Goal: Information Seeking & Learning: Compare options

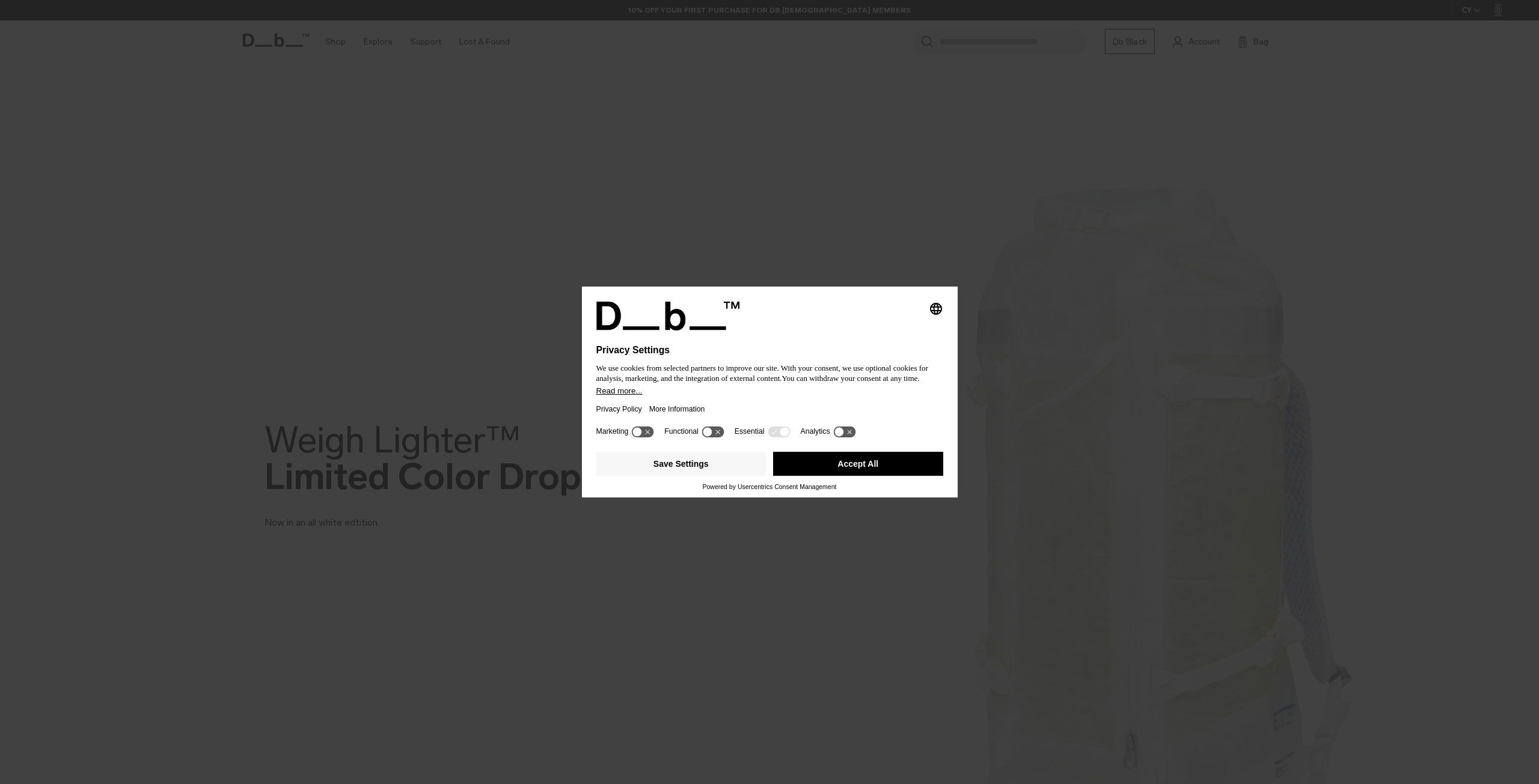
click at [913, 457] on button "Accept All" at bounding box center [858, 464] width 170 height 24
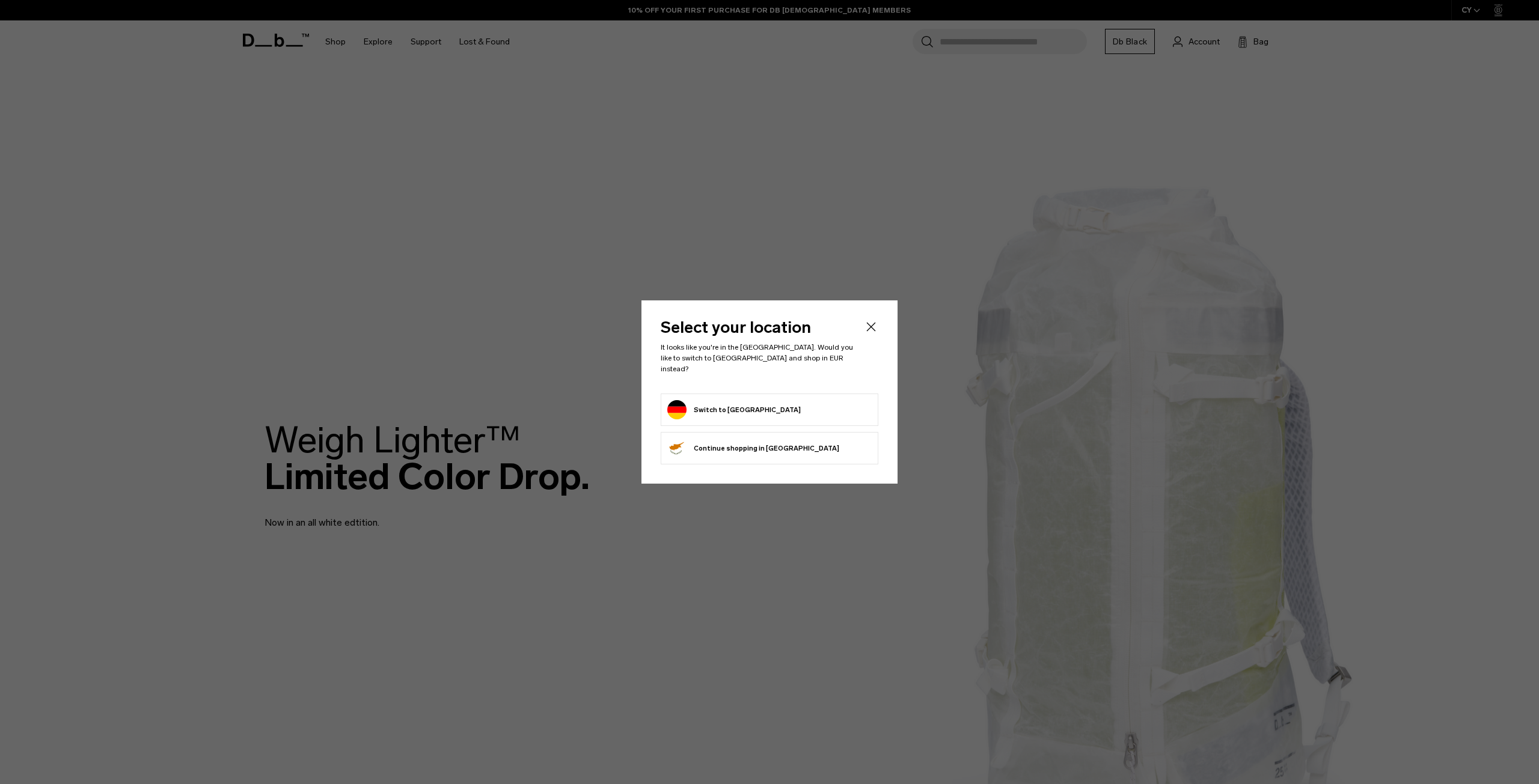
click at [763, 411] on form "Switch to Germany" at bounding box center [769, 410] width 205 height 19
click at [719, 402] on button "Switch to Germany" at bounding box center [734, 410] width 133 height 19
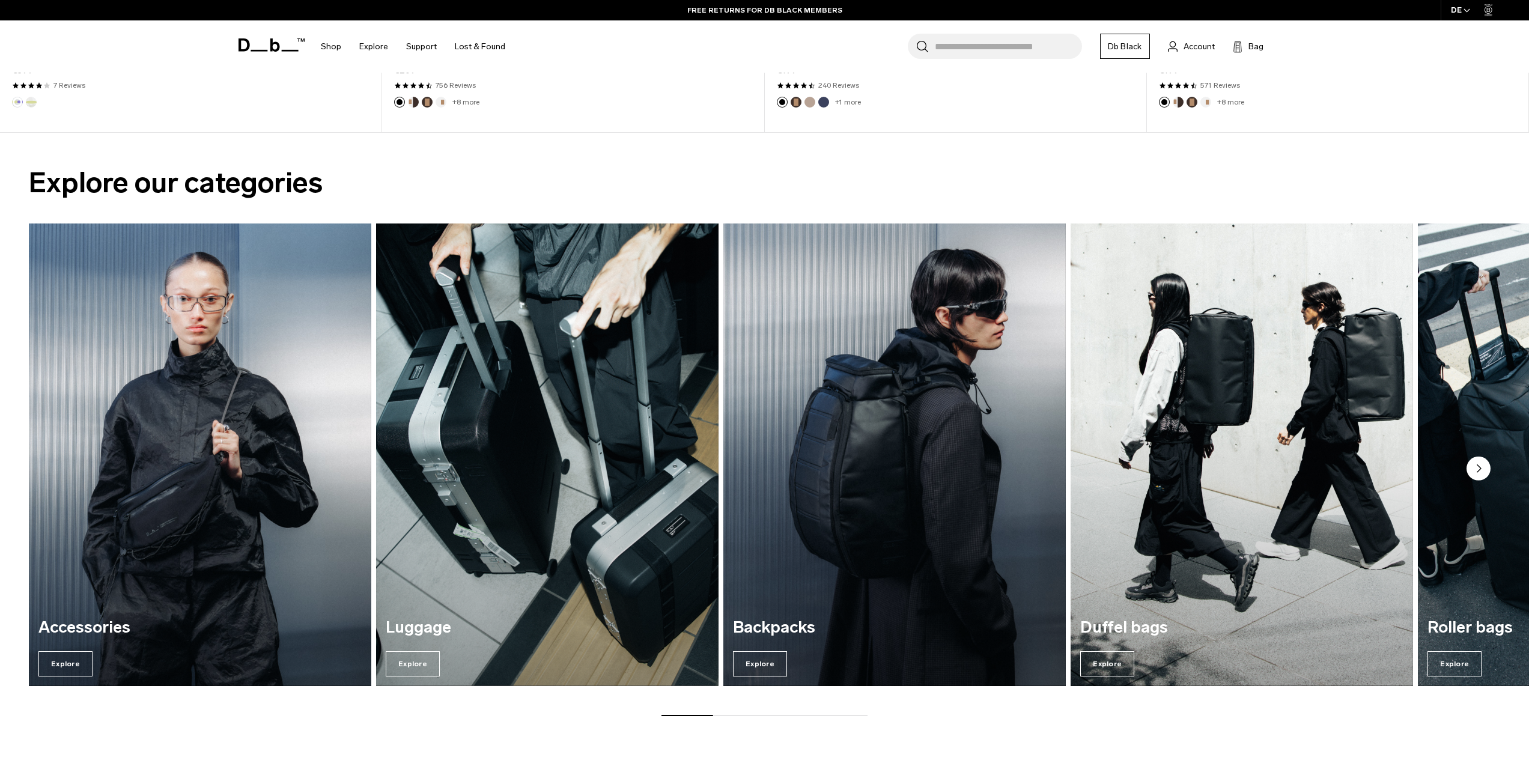
scroll to position [1401, 0]
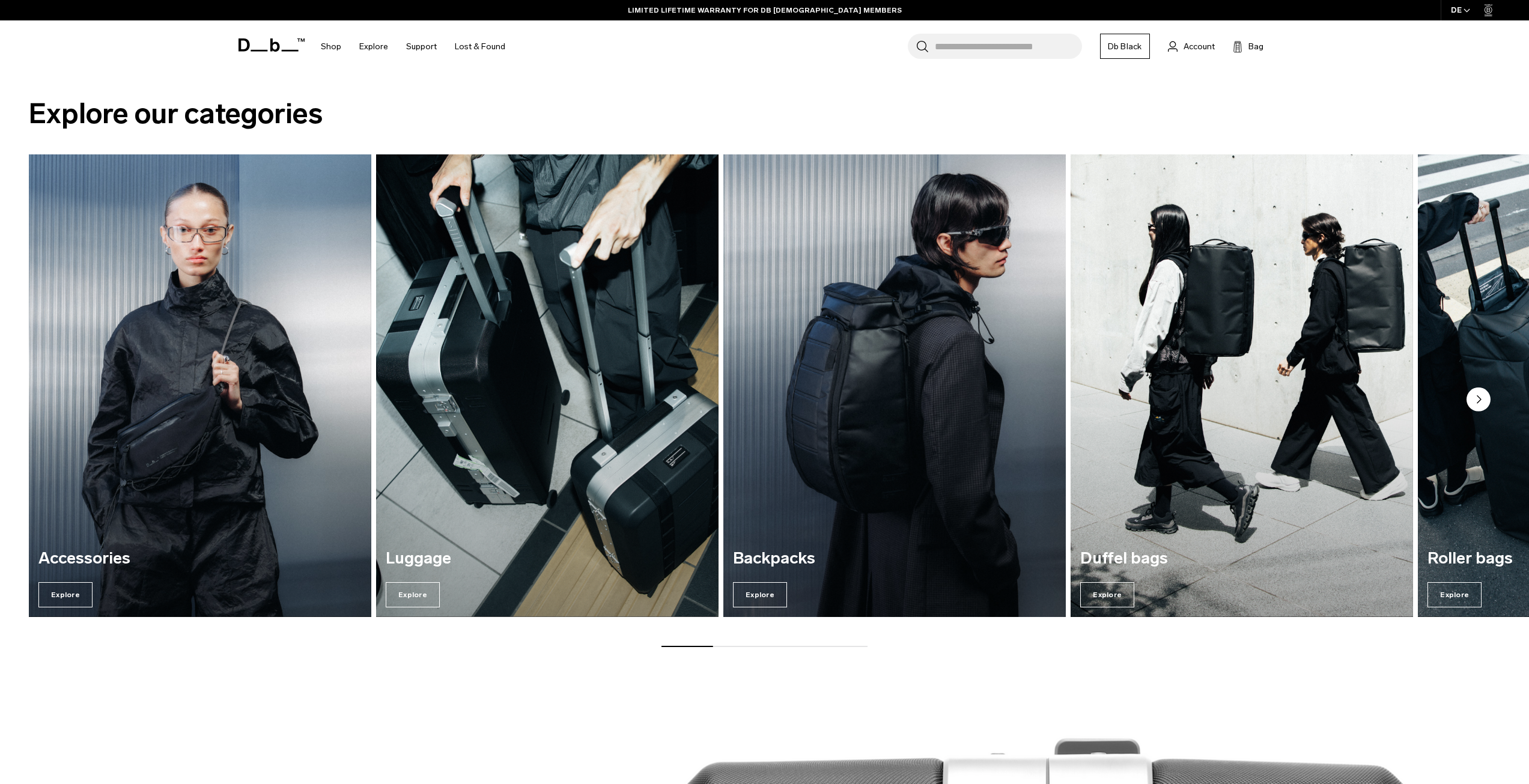
click at [938, 428] on img "3 / 7" at bounding box center [895, 386] width 353 height 476
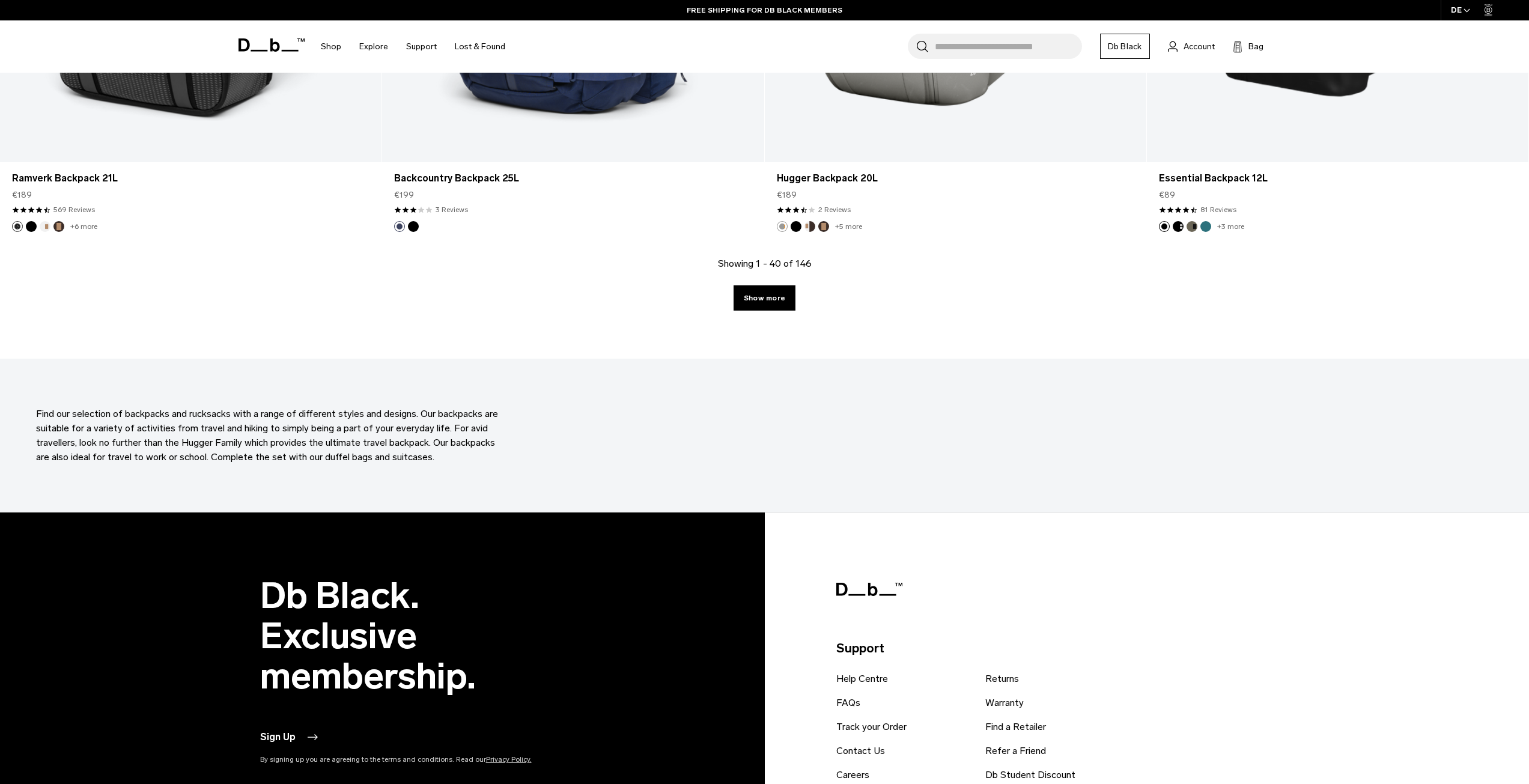
scroll to position [5367, 0]
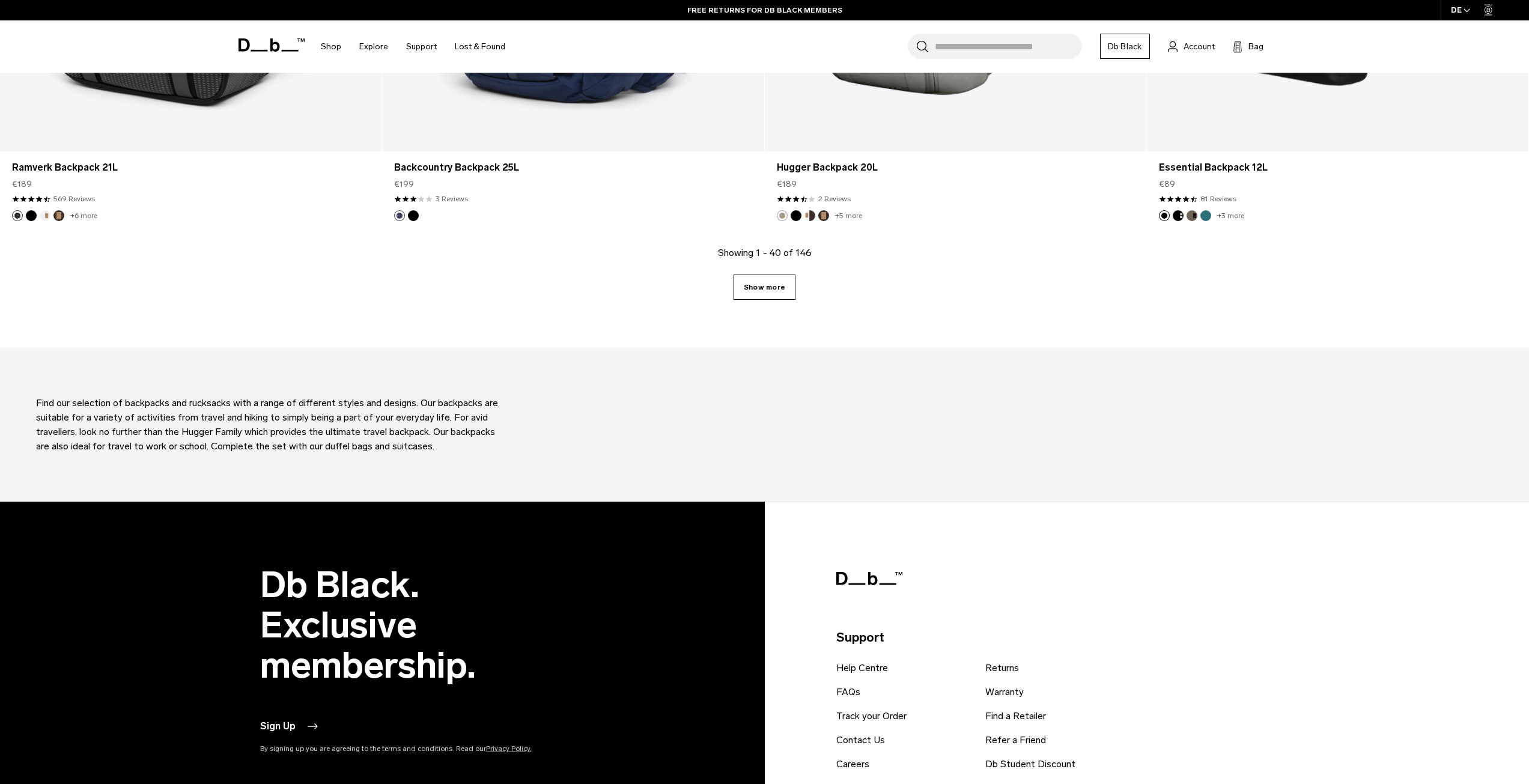
click at [768, 287] on link "Show more" at bounding box center [764, 286] width 62 height 25
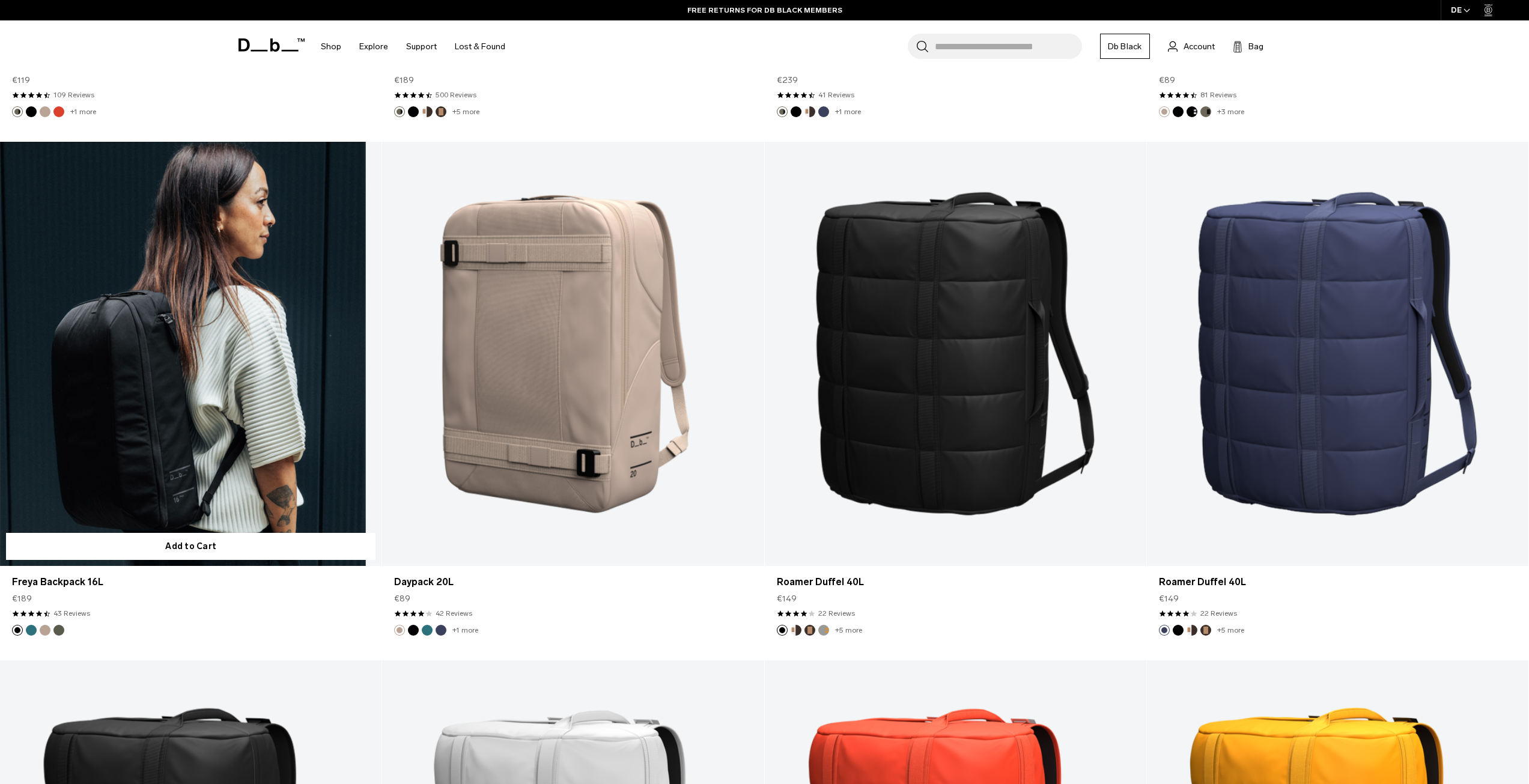
scroll to position [8119, 0]
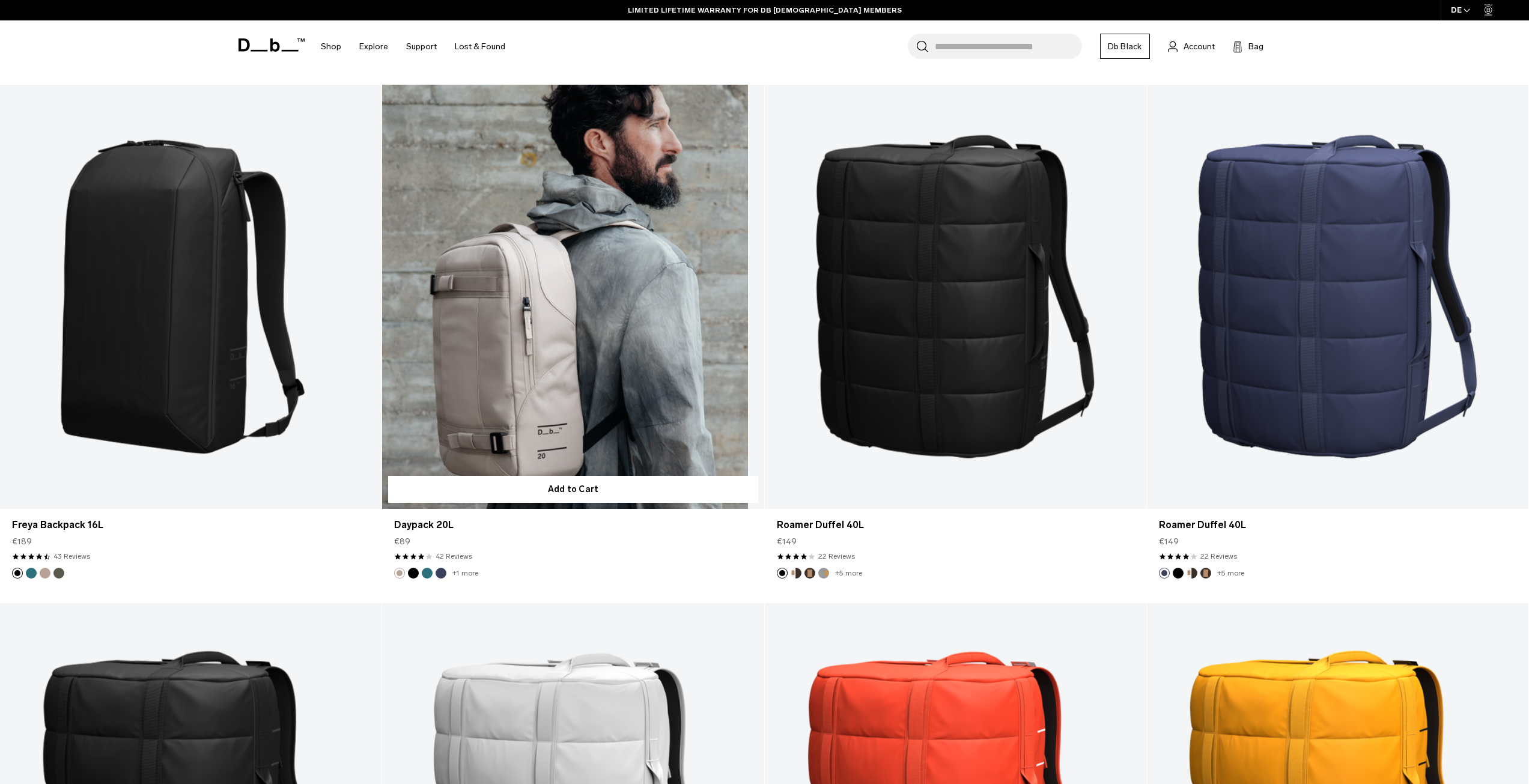
click at [602, 306] on link "Daypack 20L" at bounding box center [573, 297] width 382 height 424
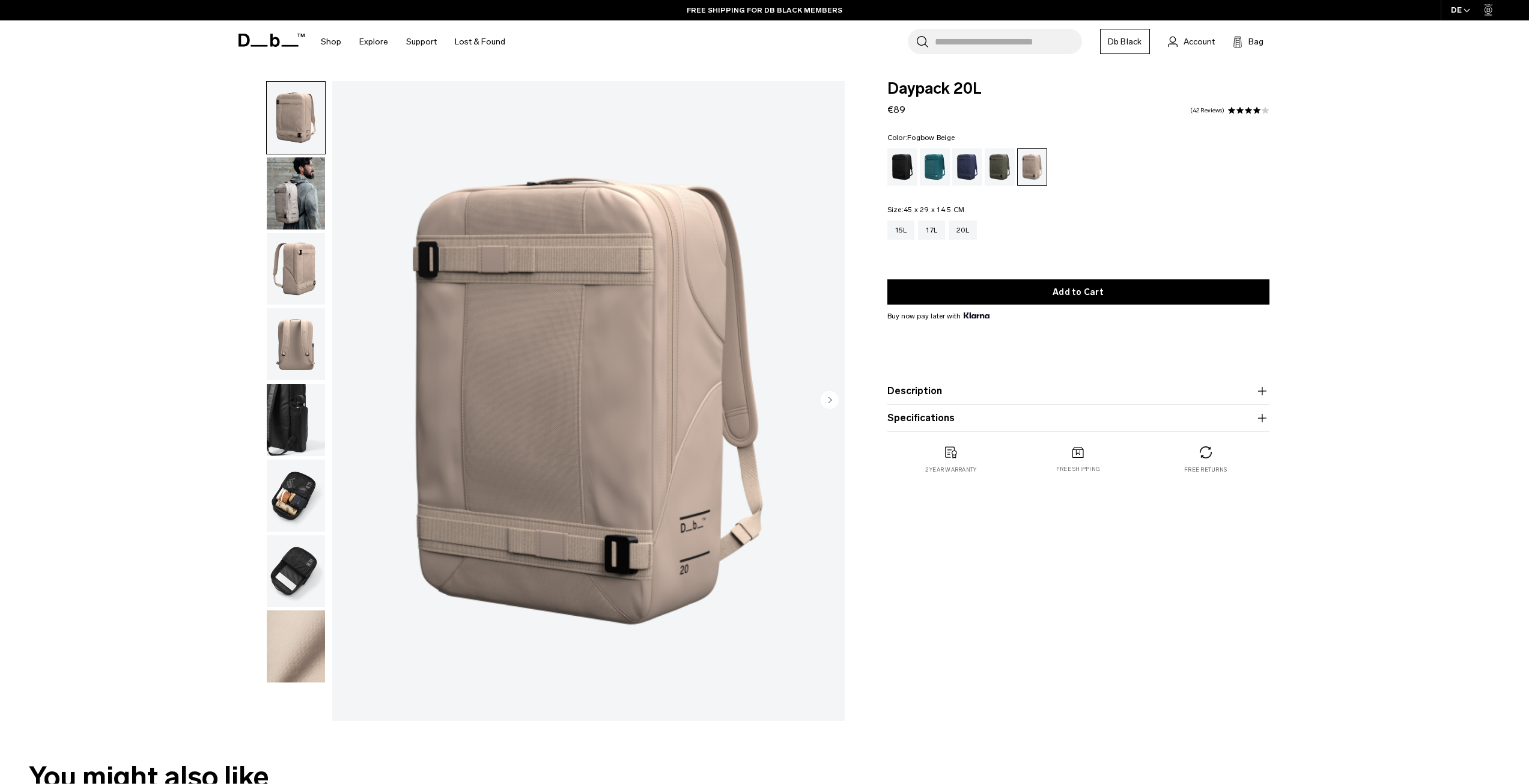
click at [306, 208] on img "button" at bounding box center [296, 193] width 59 height 72
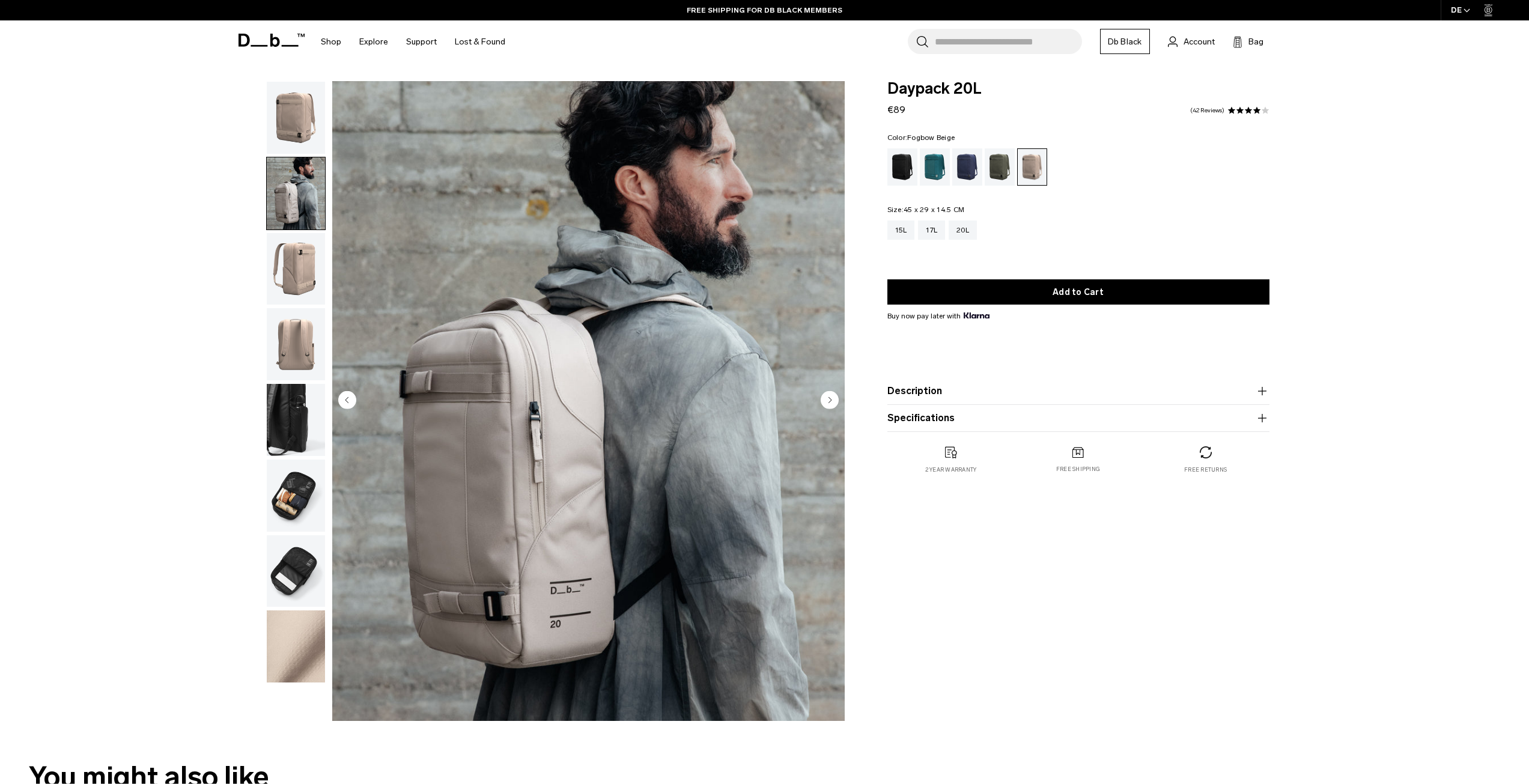
click at [297, 251] on img "button" at bounding box center [296, 269] width 59 height 72
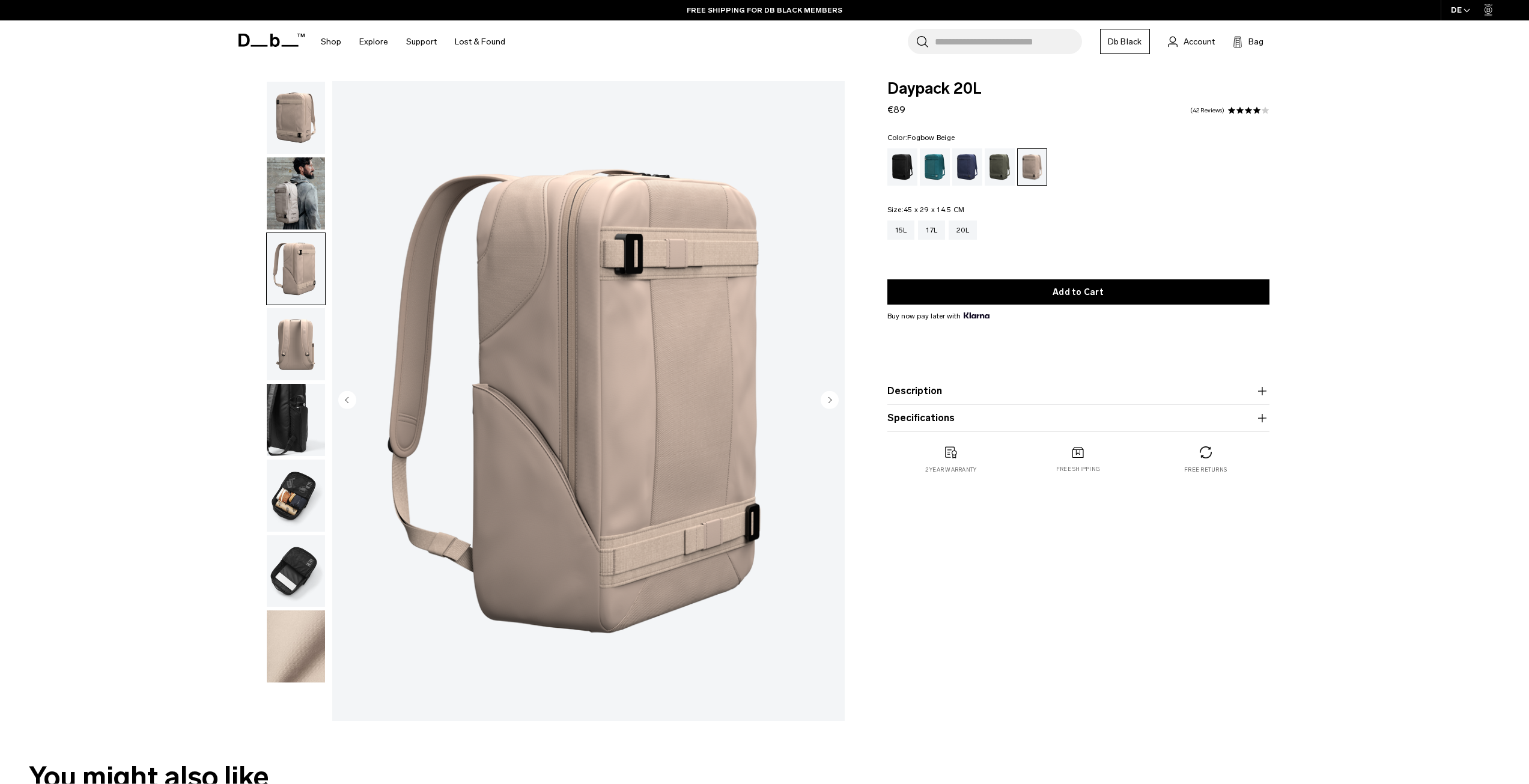
click at [301, 328] on img "button" at bounding box center [296, 344] width 59 height 72
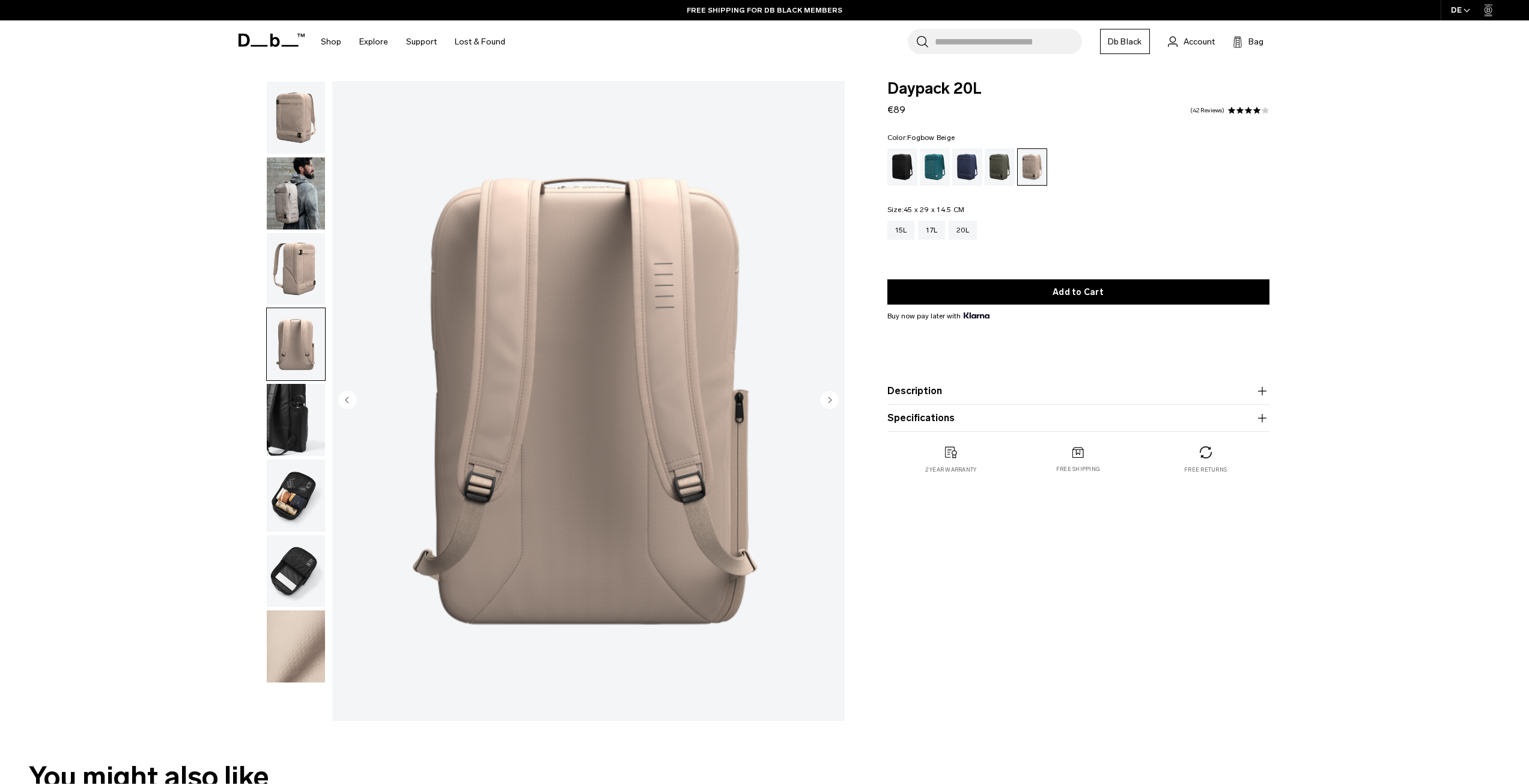
click at [296, 407] on img "button" at bounding box center [296, 420] width 59 height 72
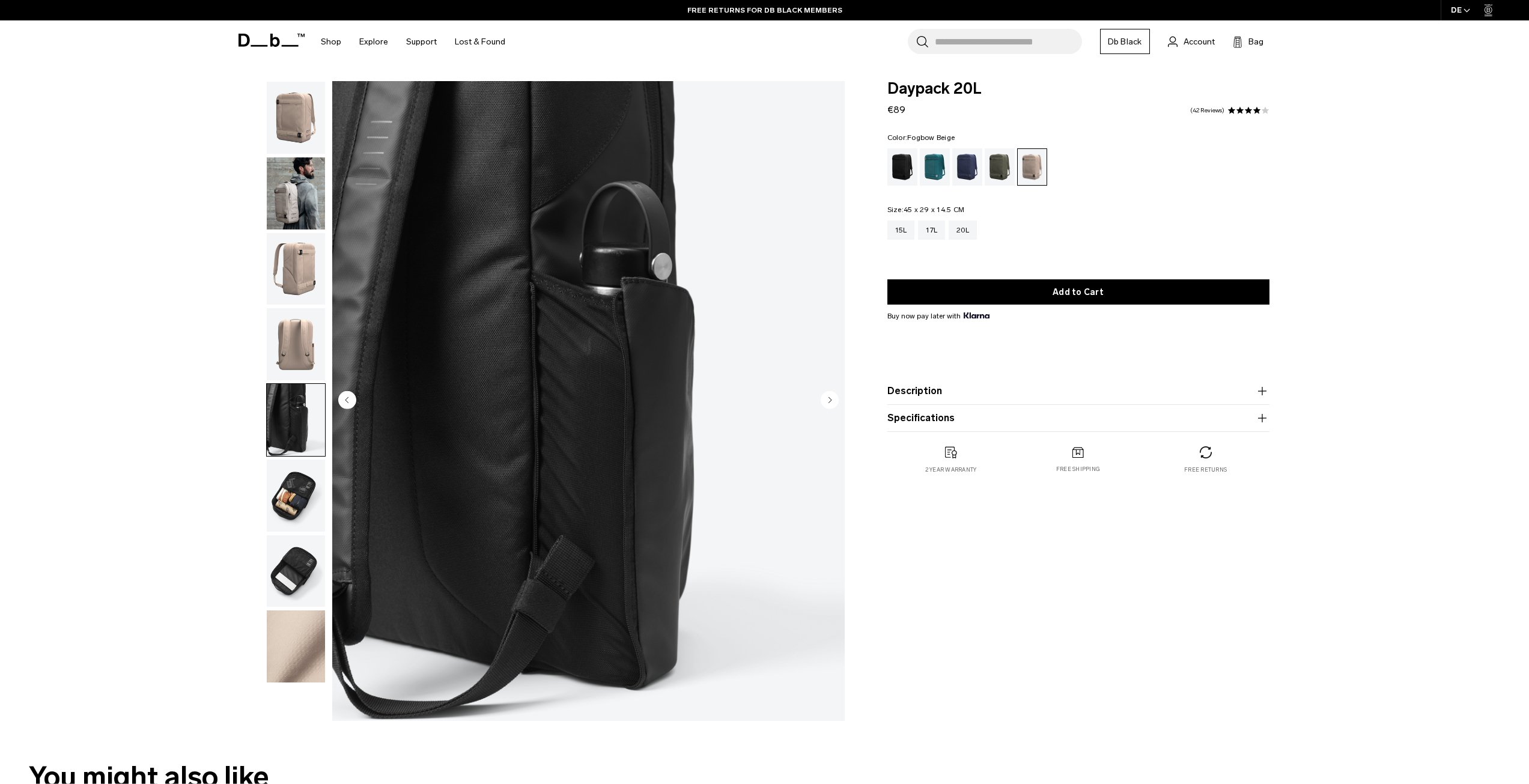
click at [301, 476] on img "button" at bounding box center [296, 495] width 59 height 72
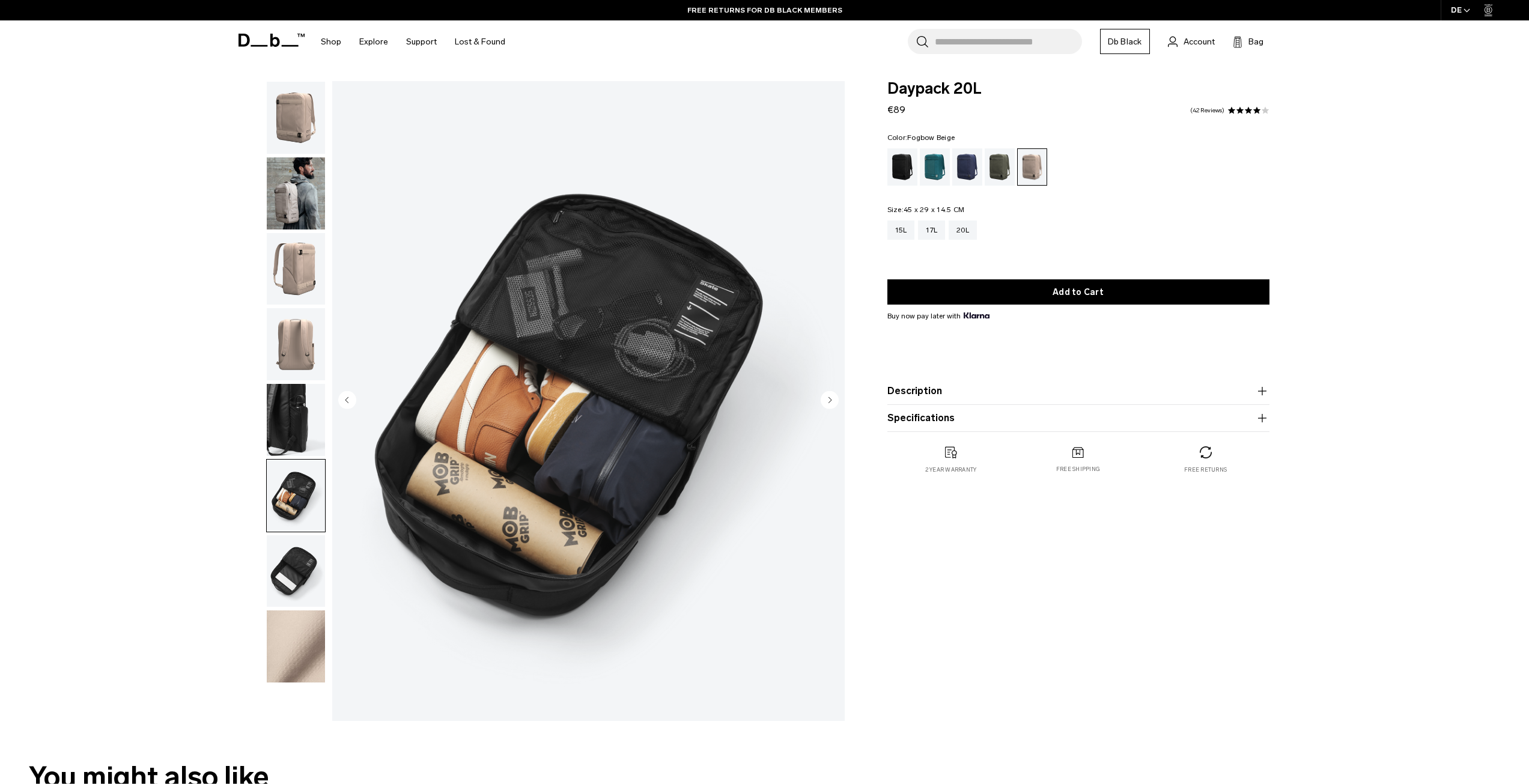
click at [305, 564] on img "button" at bounding box center [296, 572] width 59 height 72
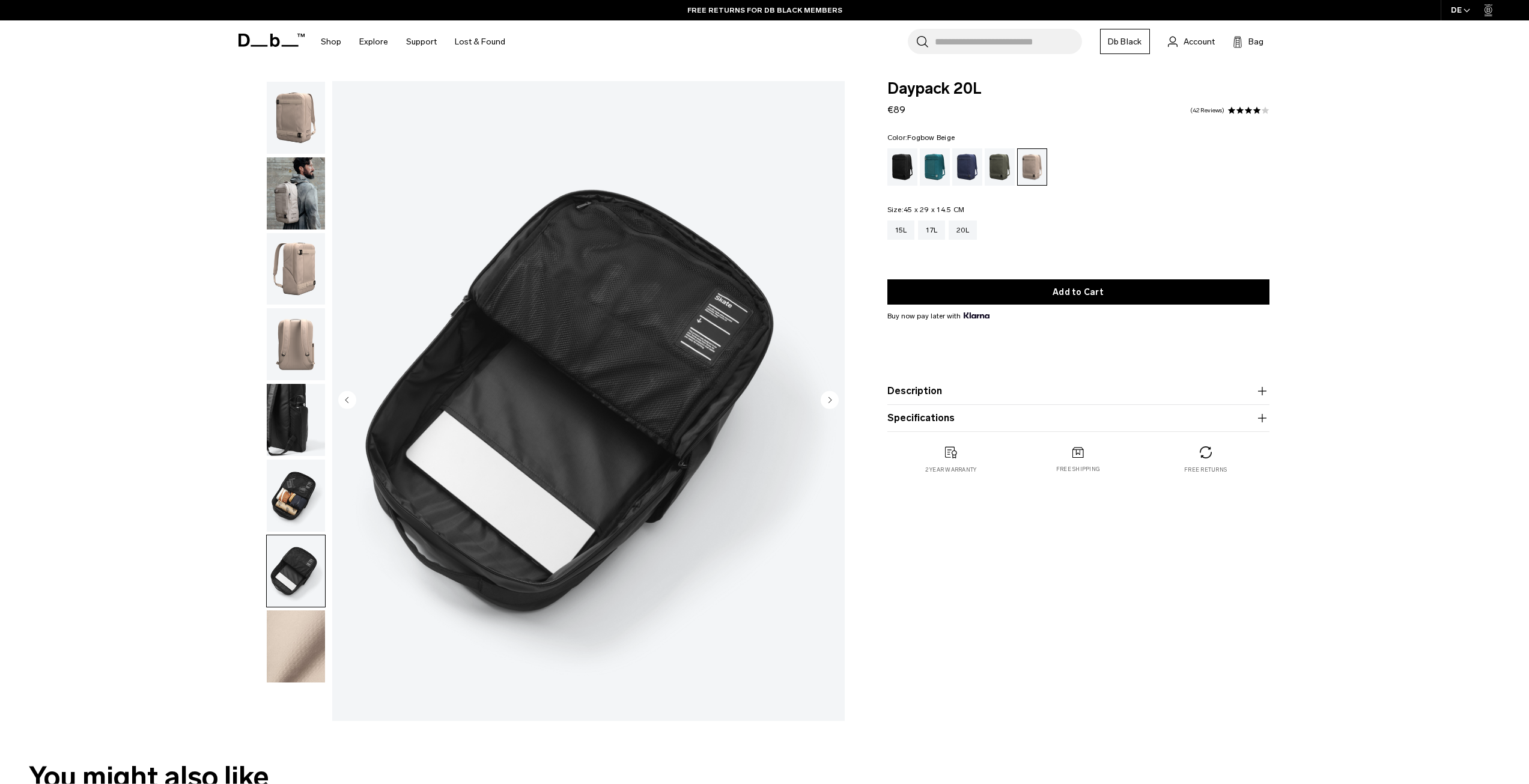
click at [293, 618] on img "button" at bounding box center [296, 646] width 59 height 72
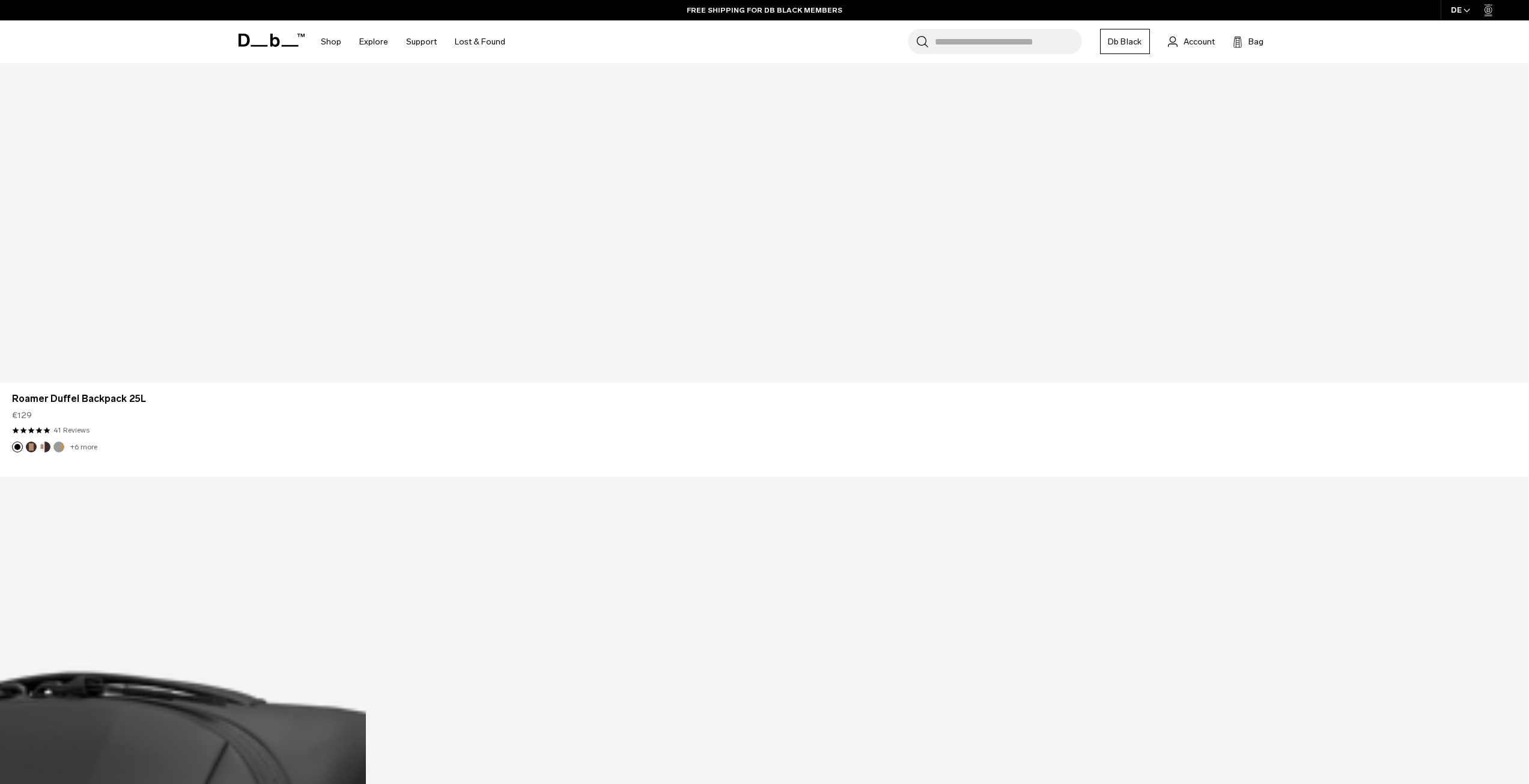
scroll to position [5373, 0]
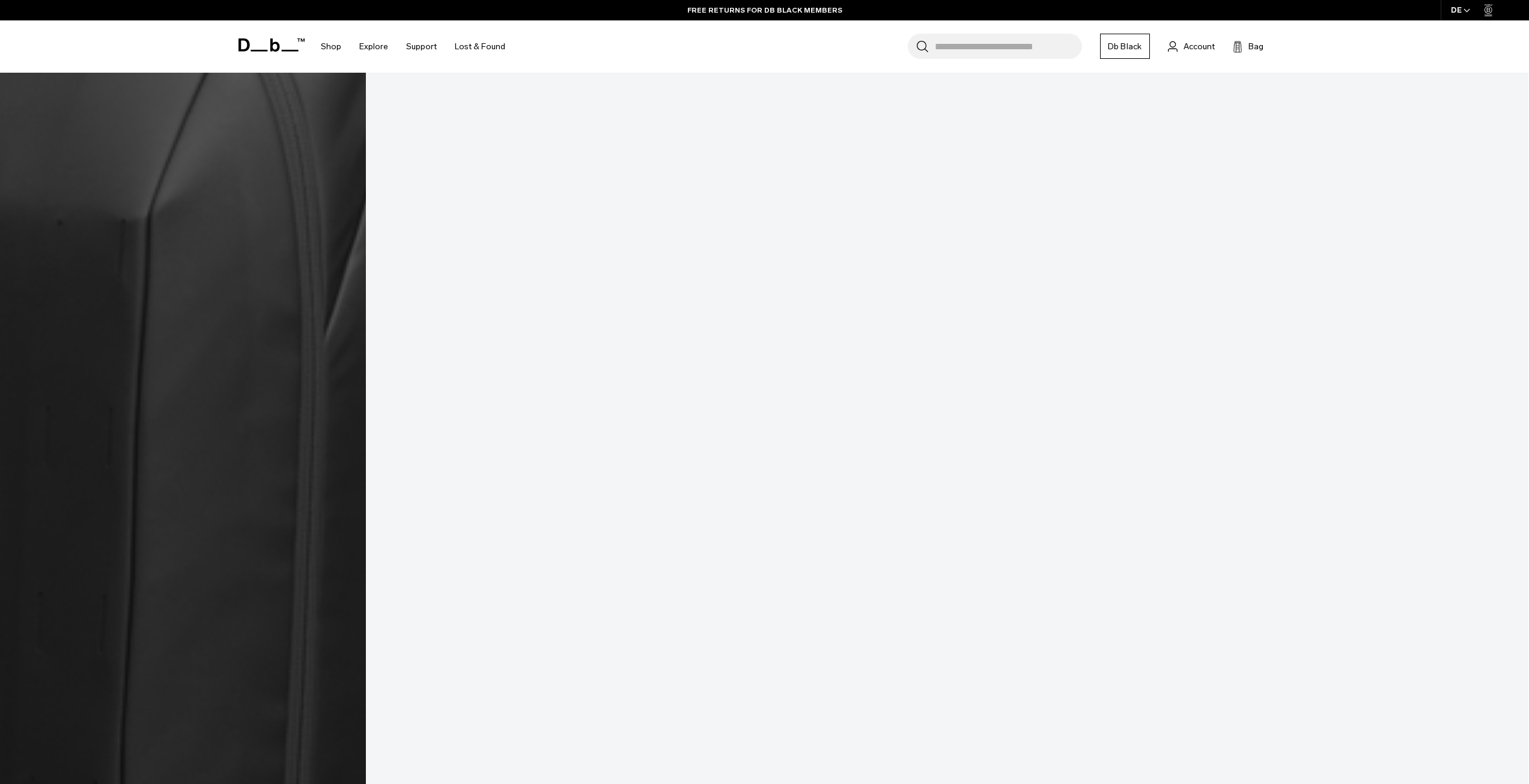
scroll to position [6122, 0]
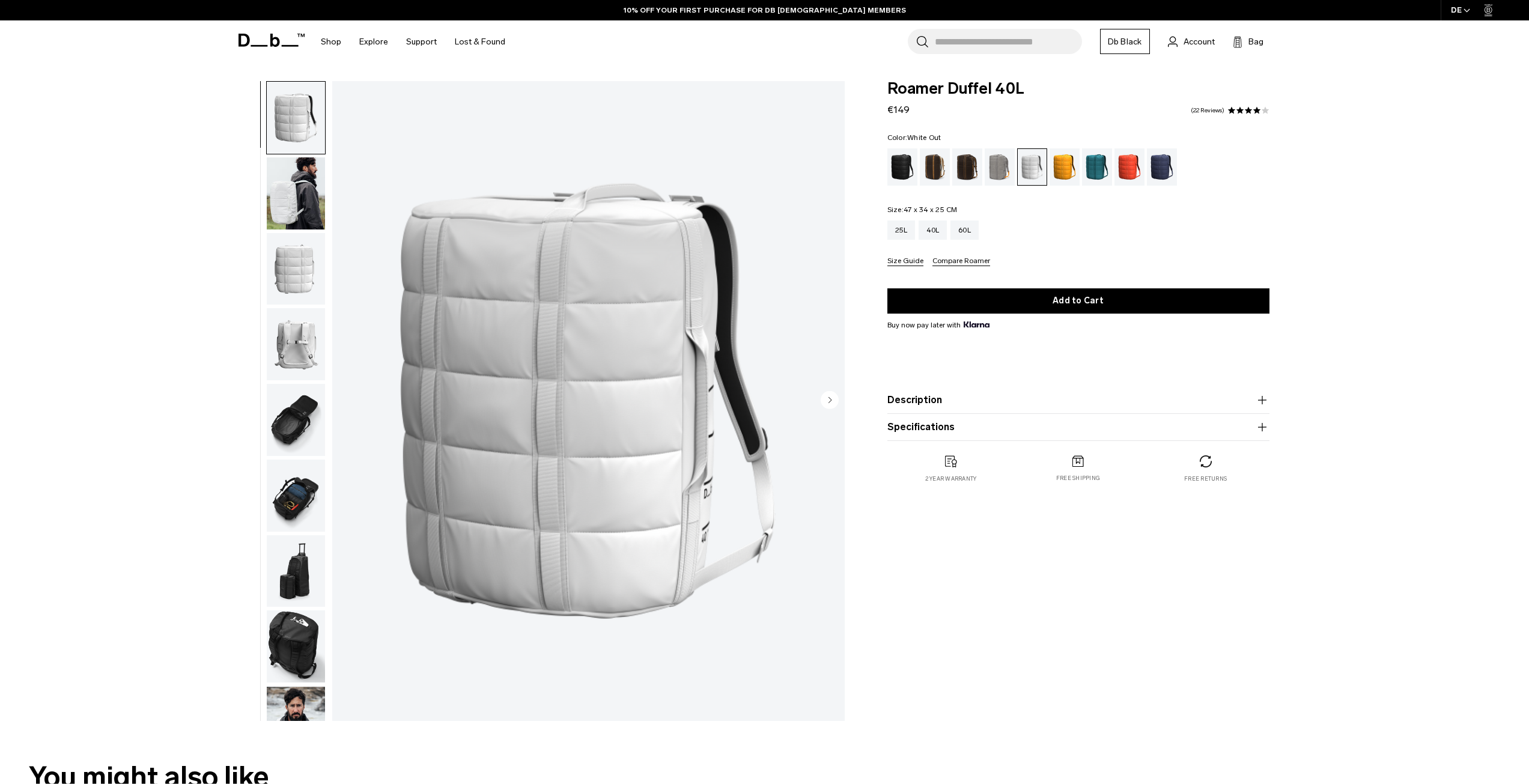
click at [301, 347] on img "button" at bounding box center [296, 344] width 59 height 72
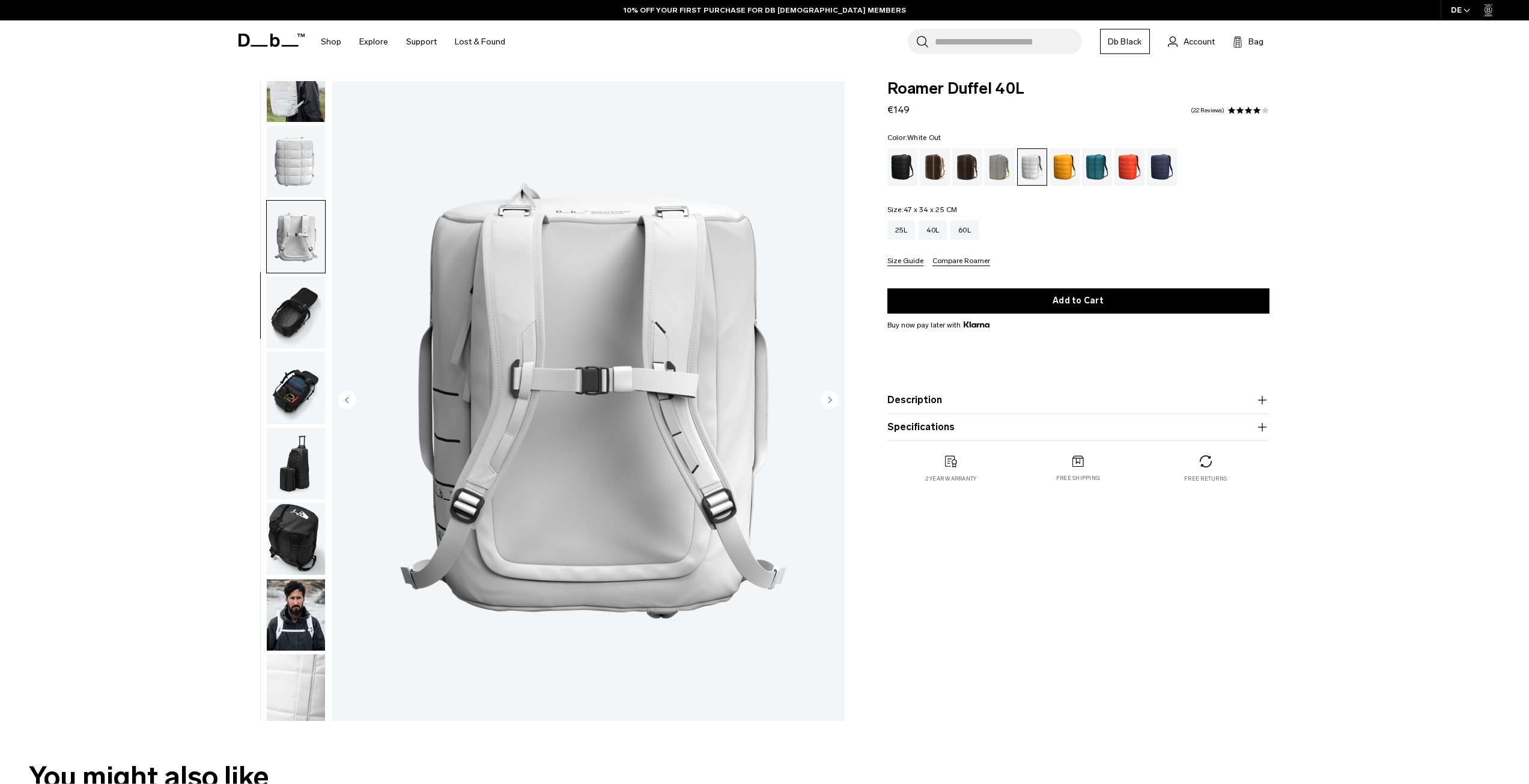
scroll to position [114, 0]
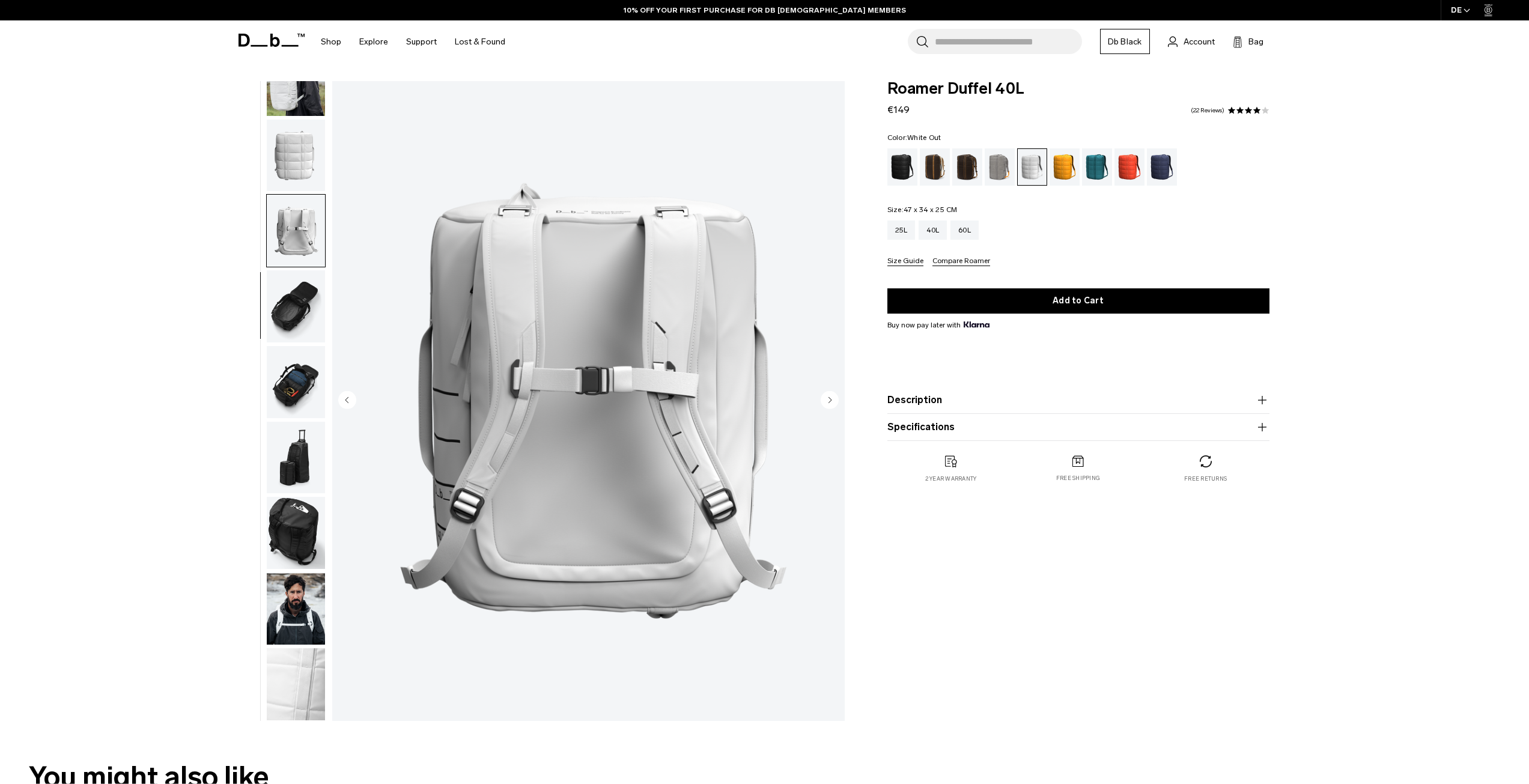
click at [298, 373] on img "button" at bounding box center [296, 382] width 59 height 72
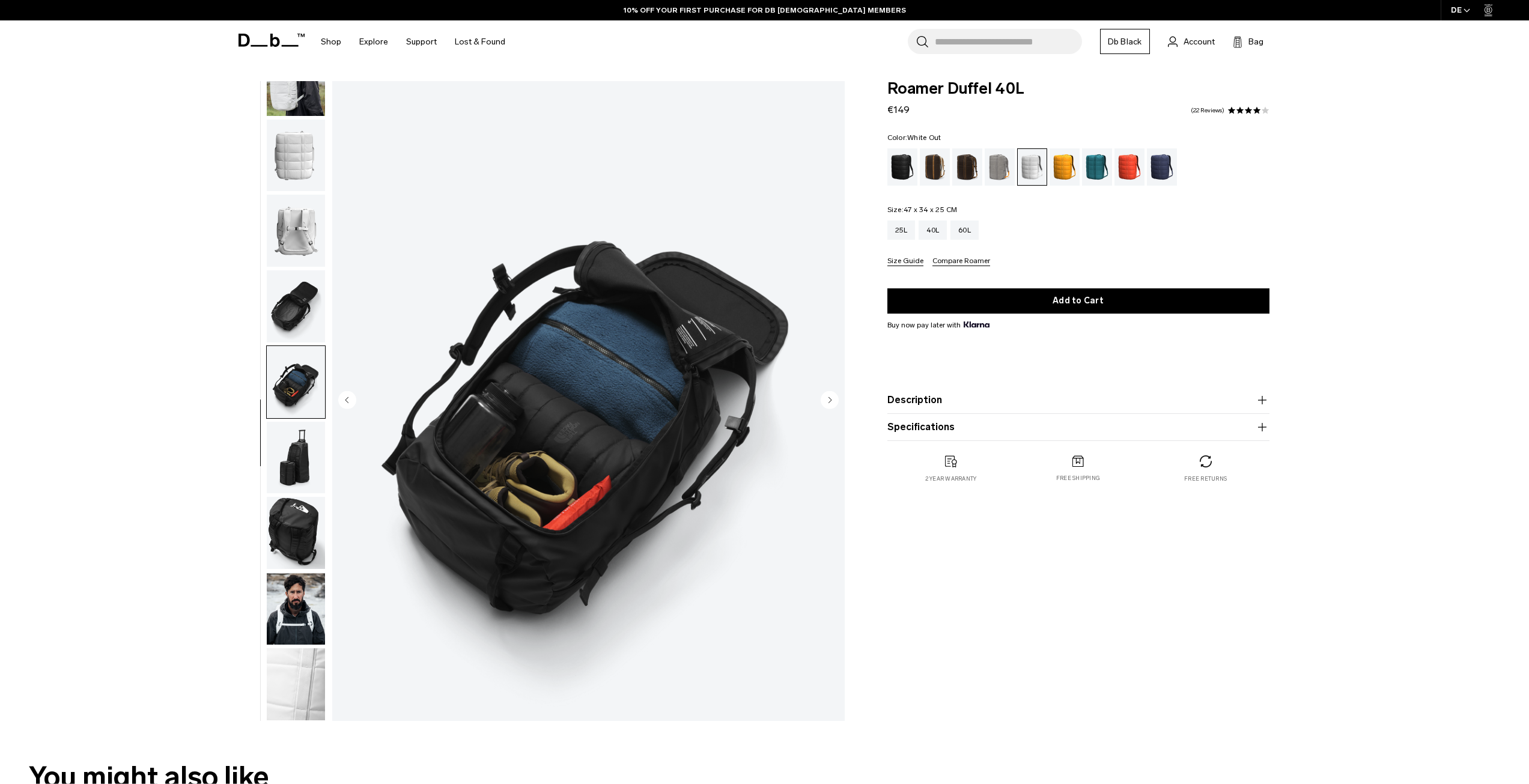
click at [304, 434] on img "button" at bounding box center [296, 458] width 59 height 72
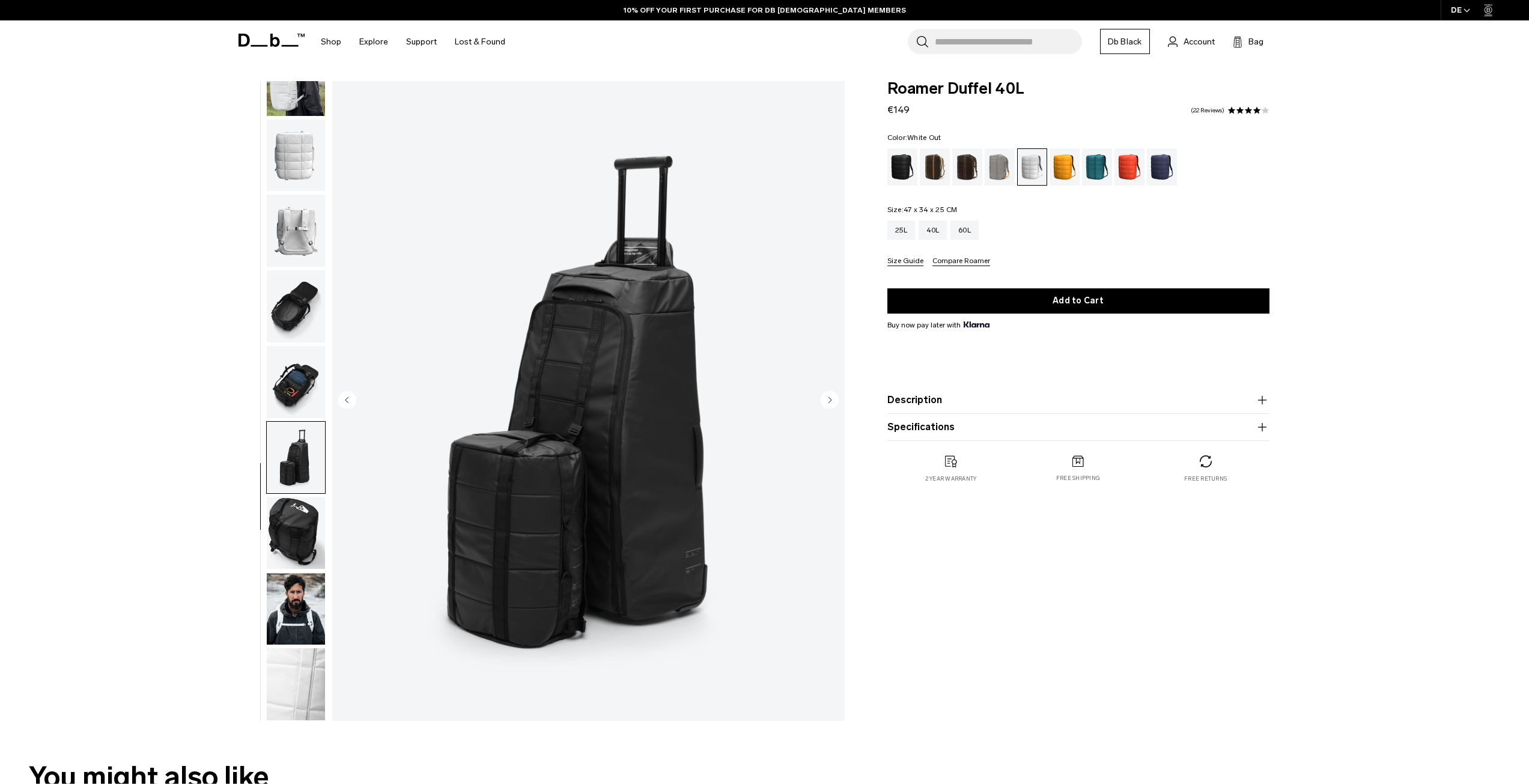
click at [305, 527] on img "button" at bounding box center [296, 533] width 59 height 72
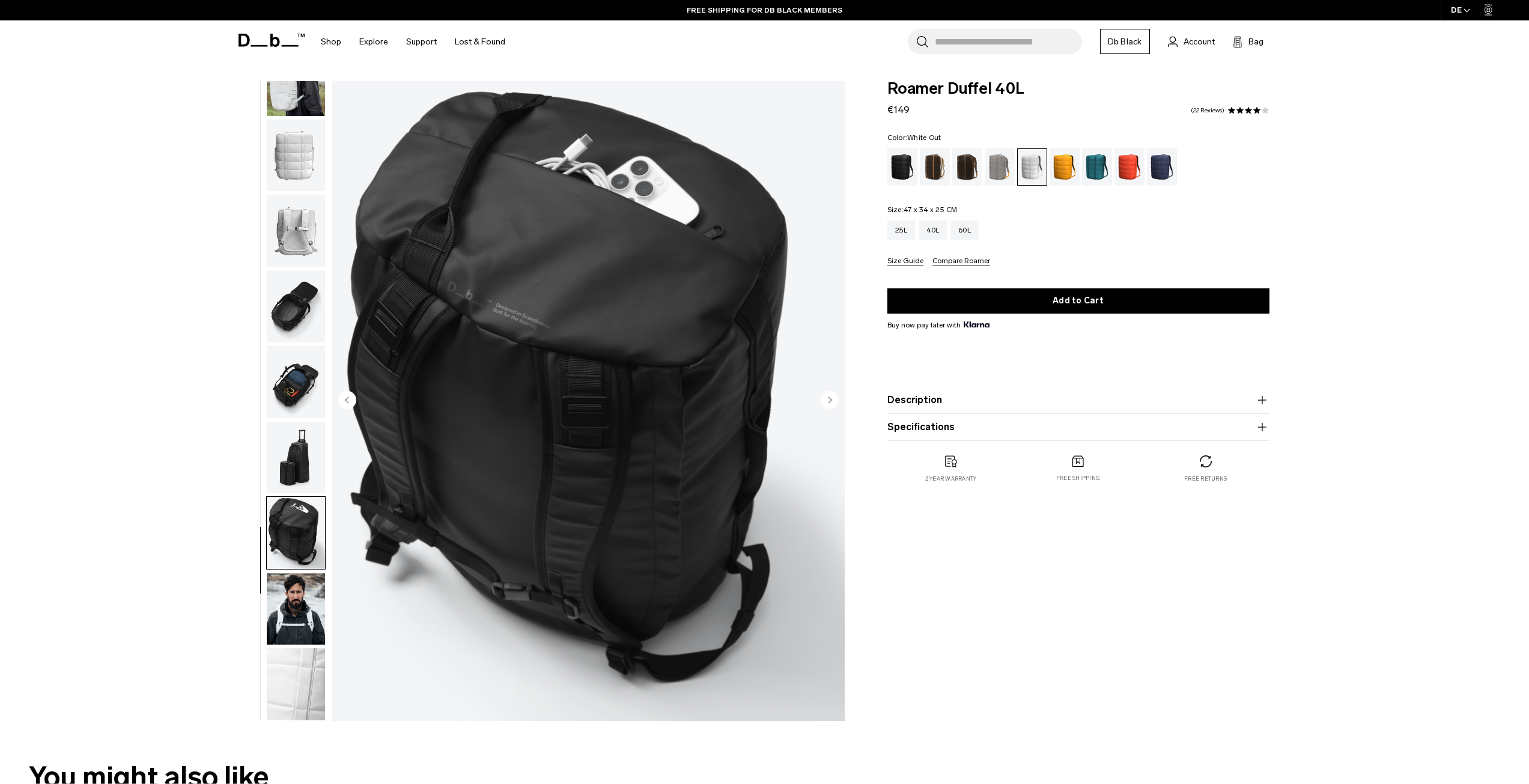
click at [292, 598] on img "button" at bounding box center [296, 608] width 59 height 72
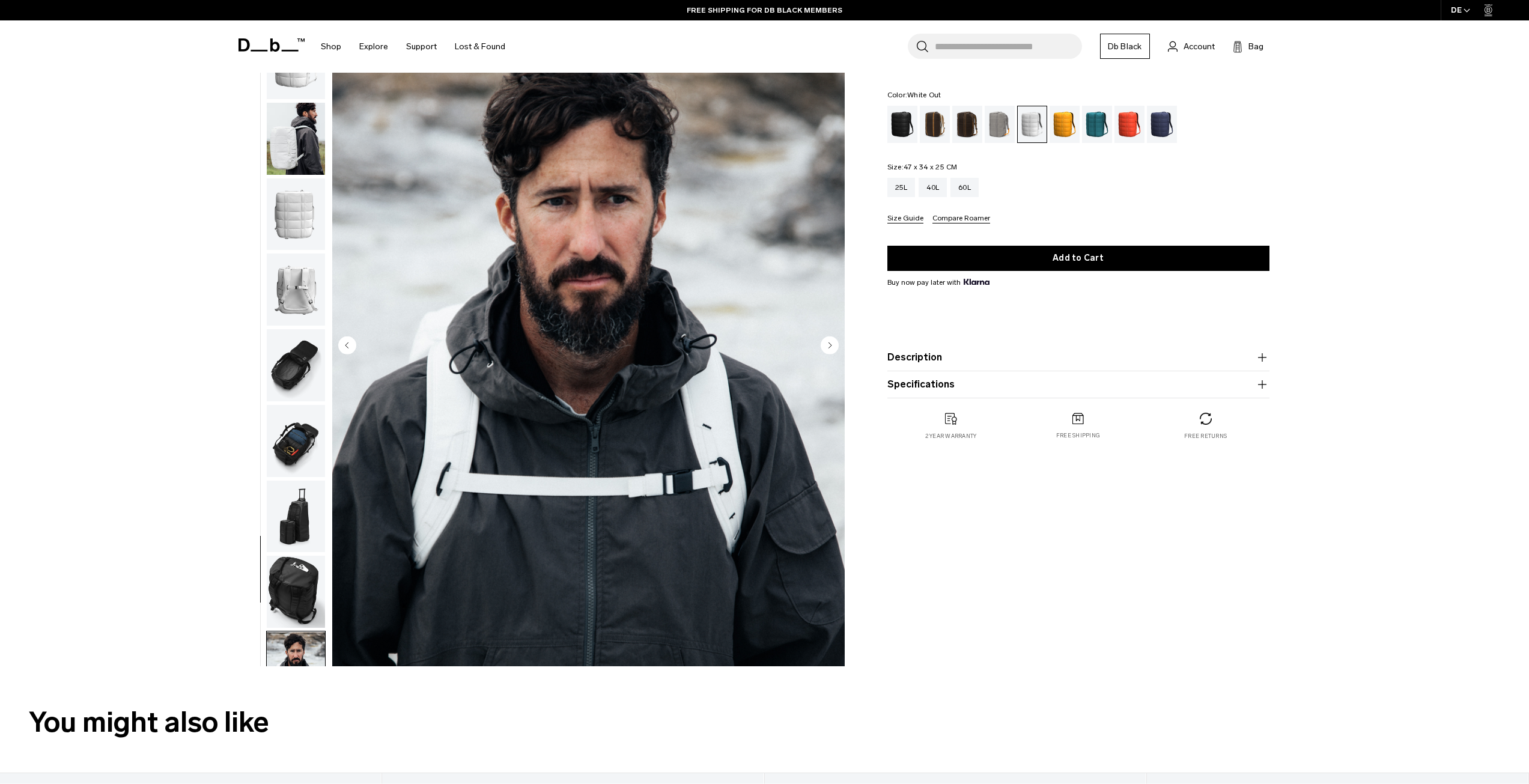
scroll to position [0, 0]
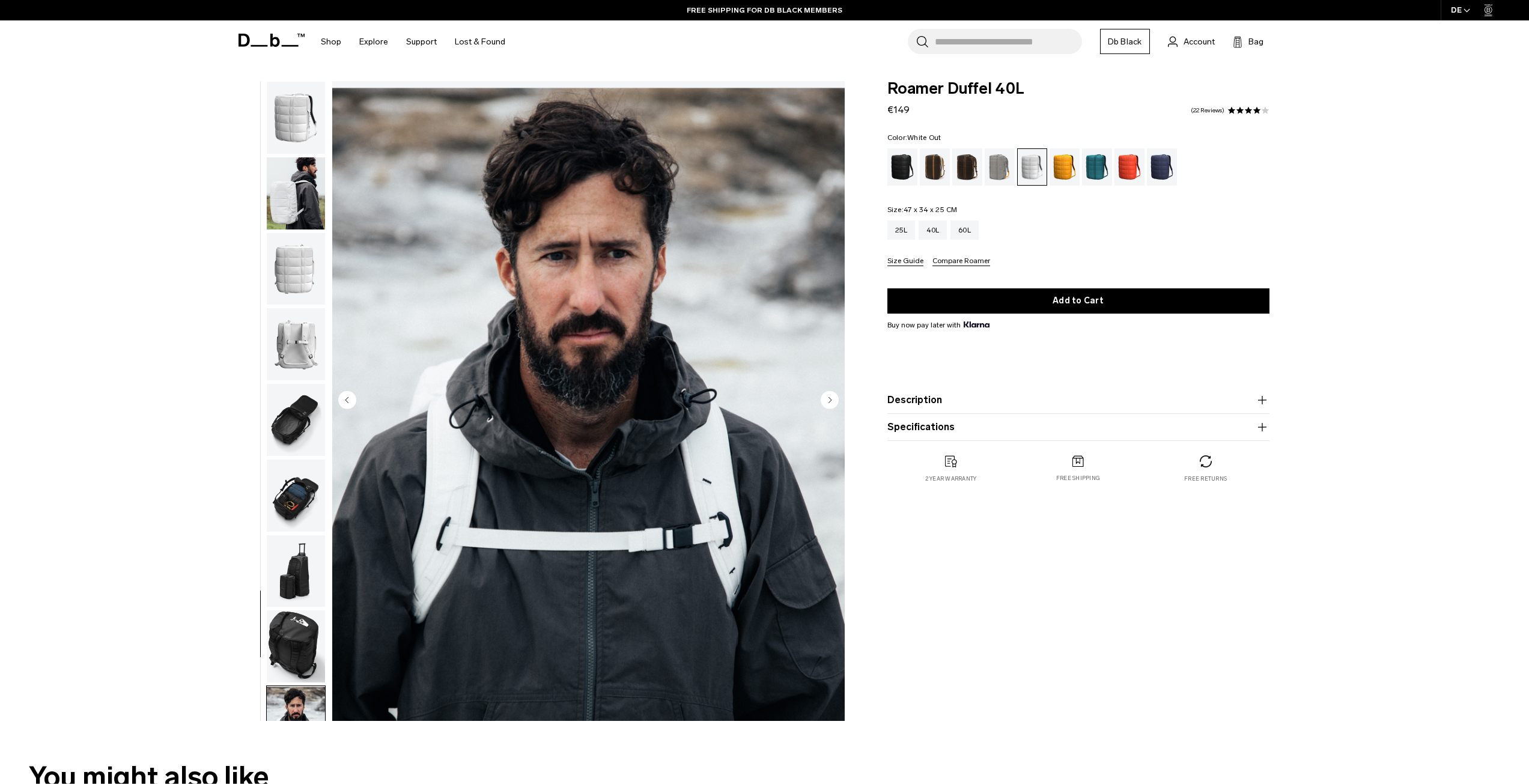
click at [305, 211] on img "button" at bounding box center [296, 193] width 59 height 72
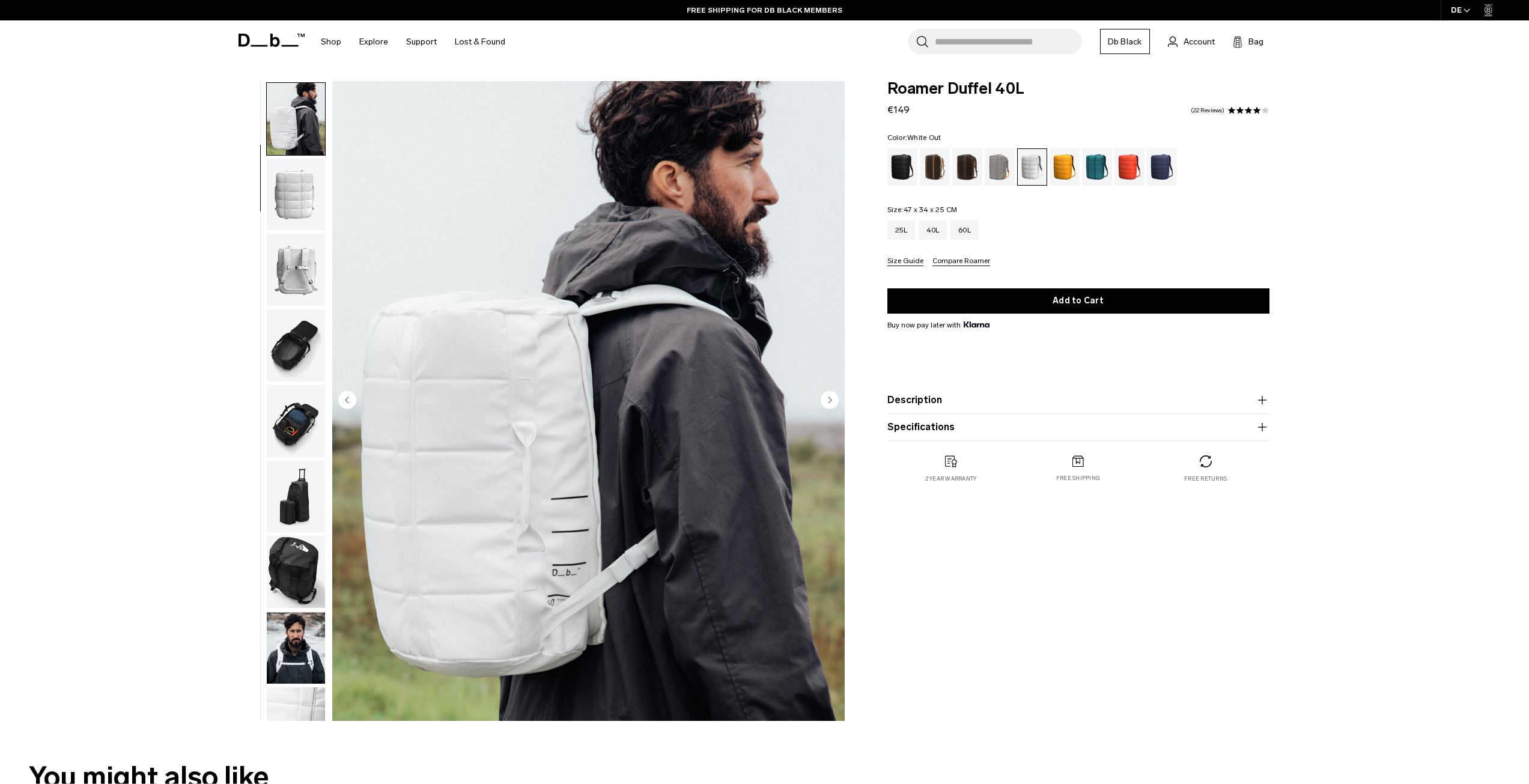
scroll to position [75, 0]
click at [1070, 168] on div "Parhelion Orange" at bounding box center [1065, 167] width 30 height 37
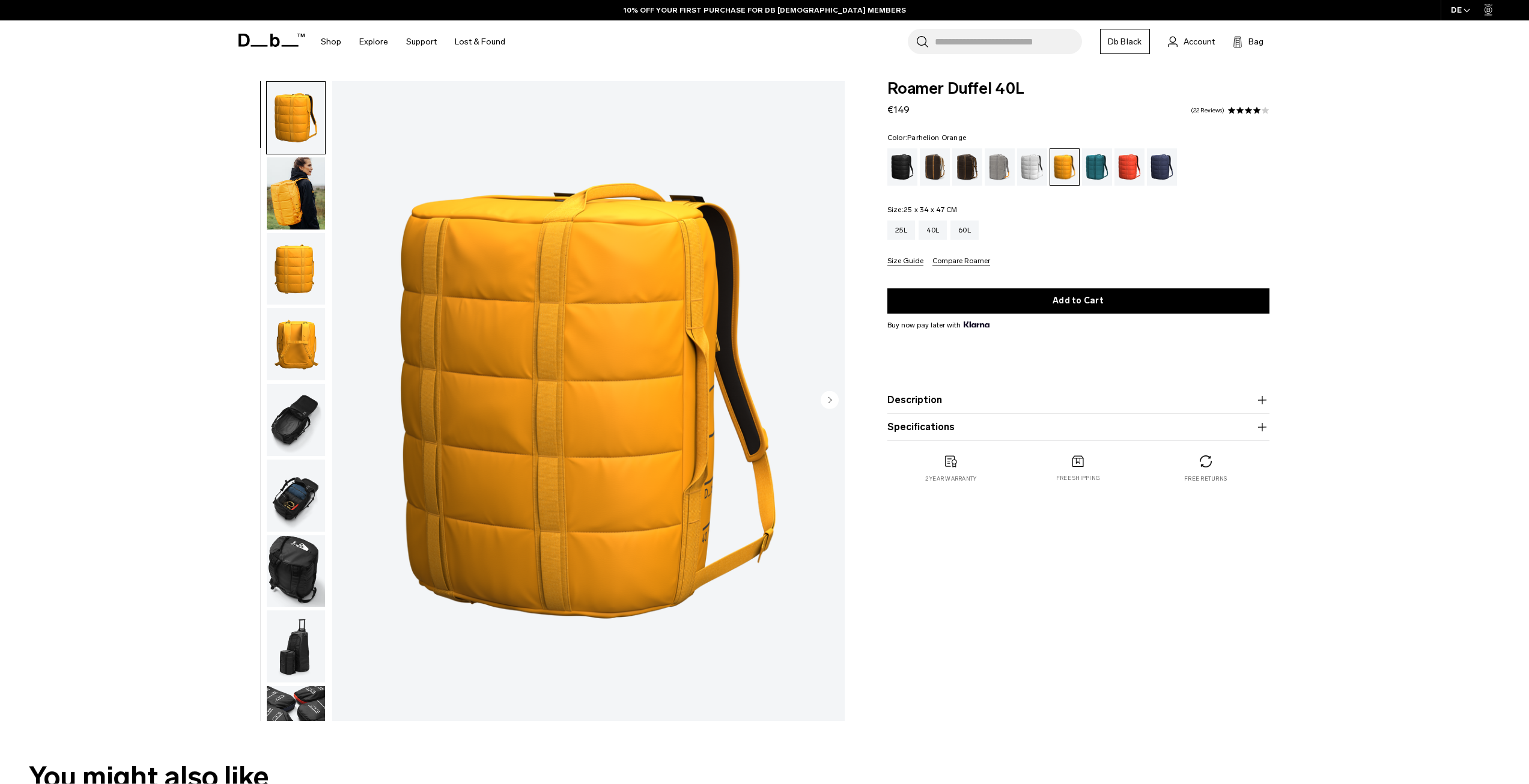
click at [831, 398] on circle "Next slide" at bounding box center [830, 399] width 18 height 18
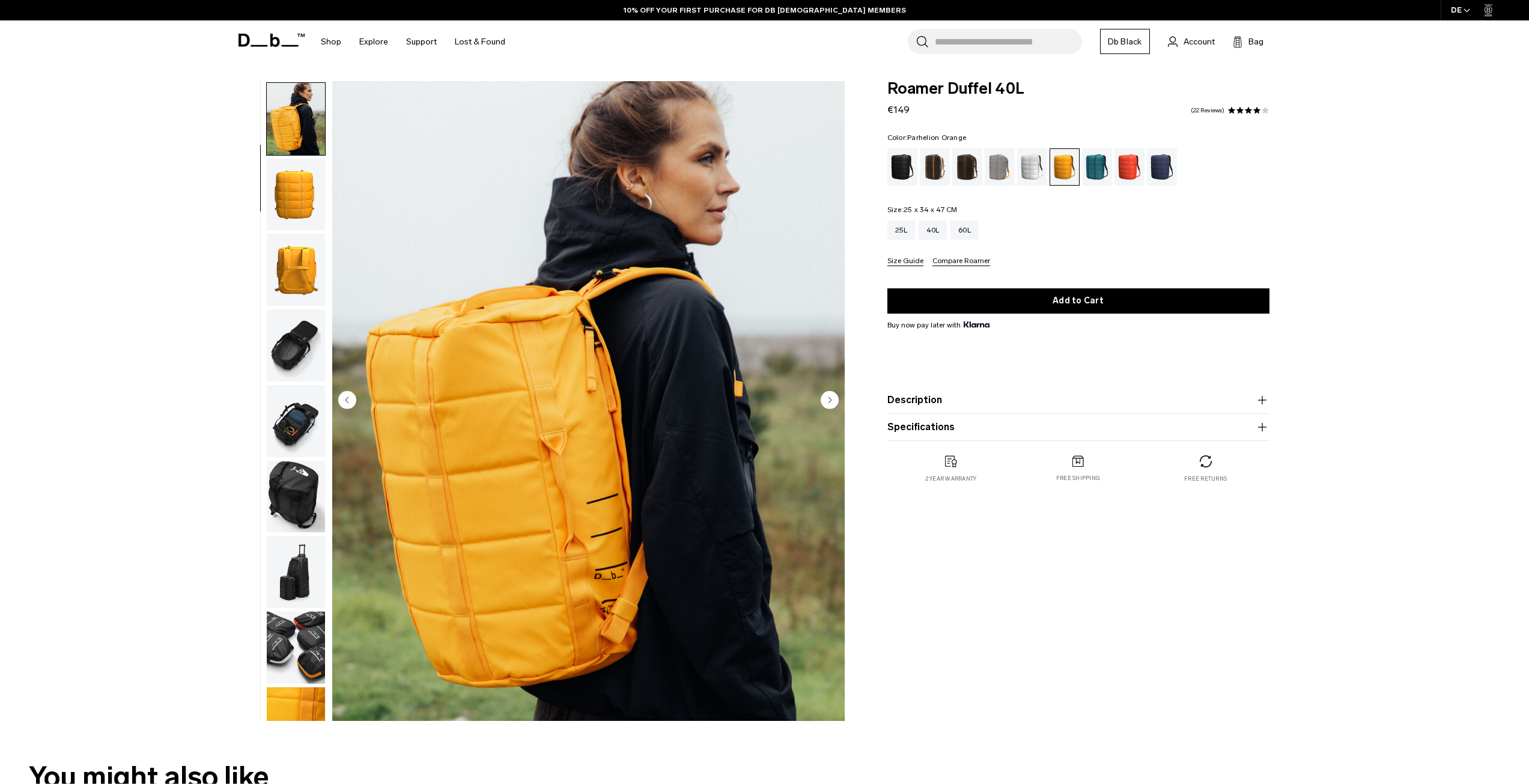
scroll to position [75, 0]
click at [831, 398] on circle "Next slide" at bounding box center [830, 399] width 18 height 18
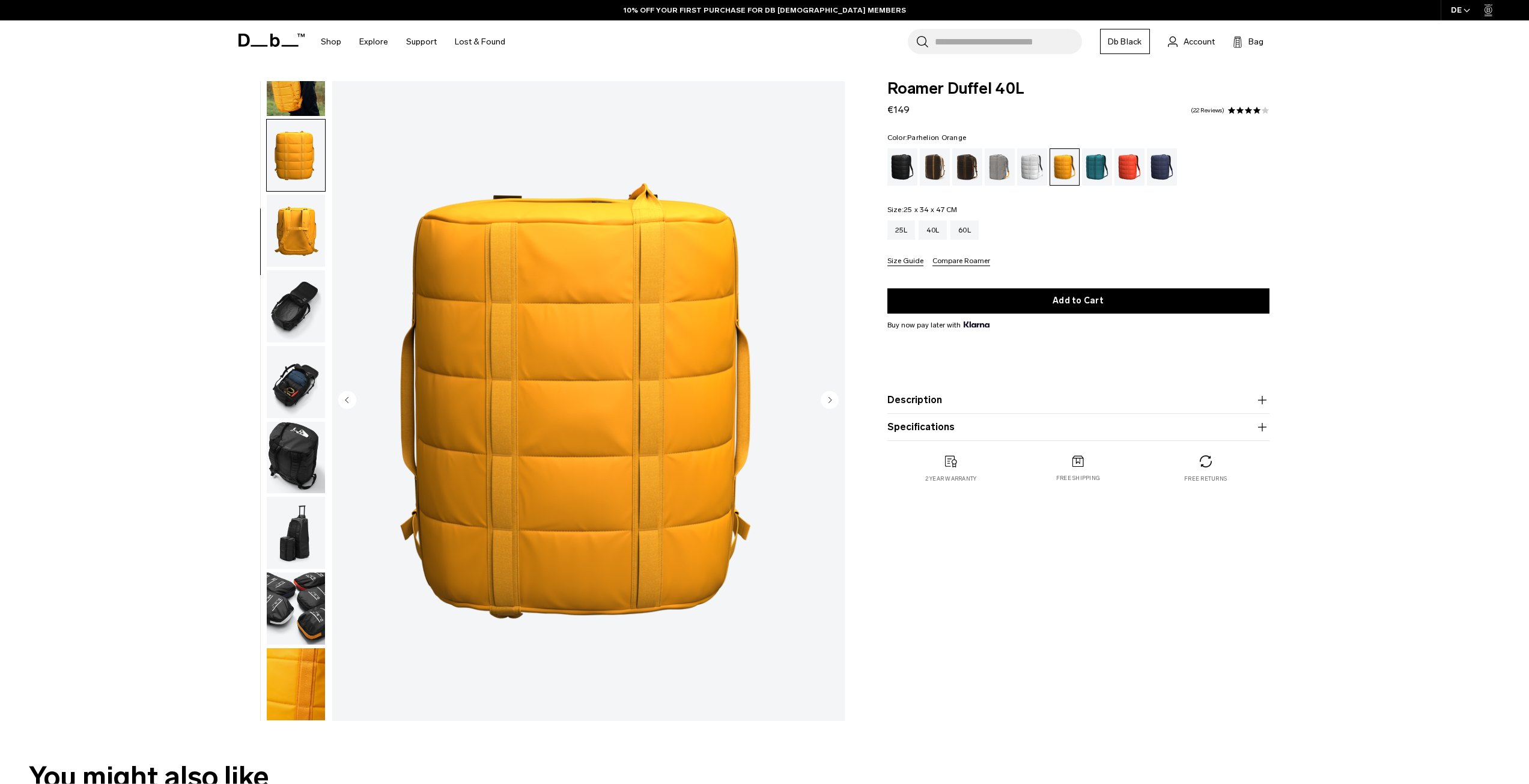
click at [831, 398] on circle "Next slide" at bounding box center [830, 399] width 18 height 18
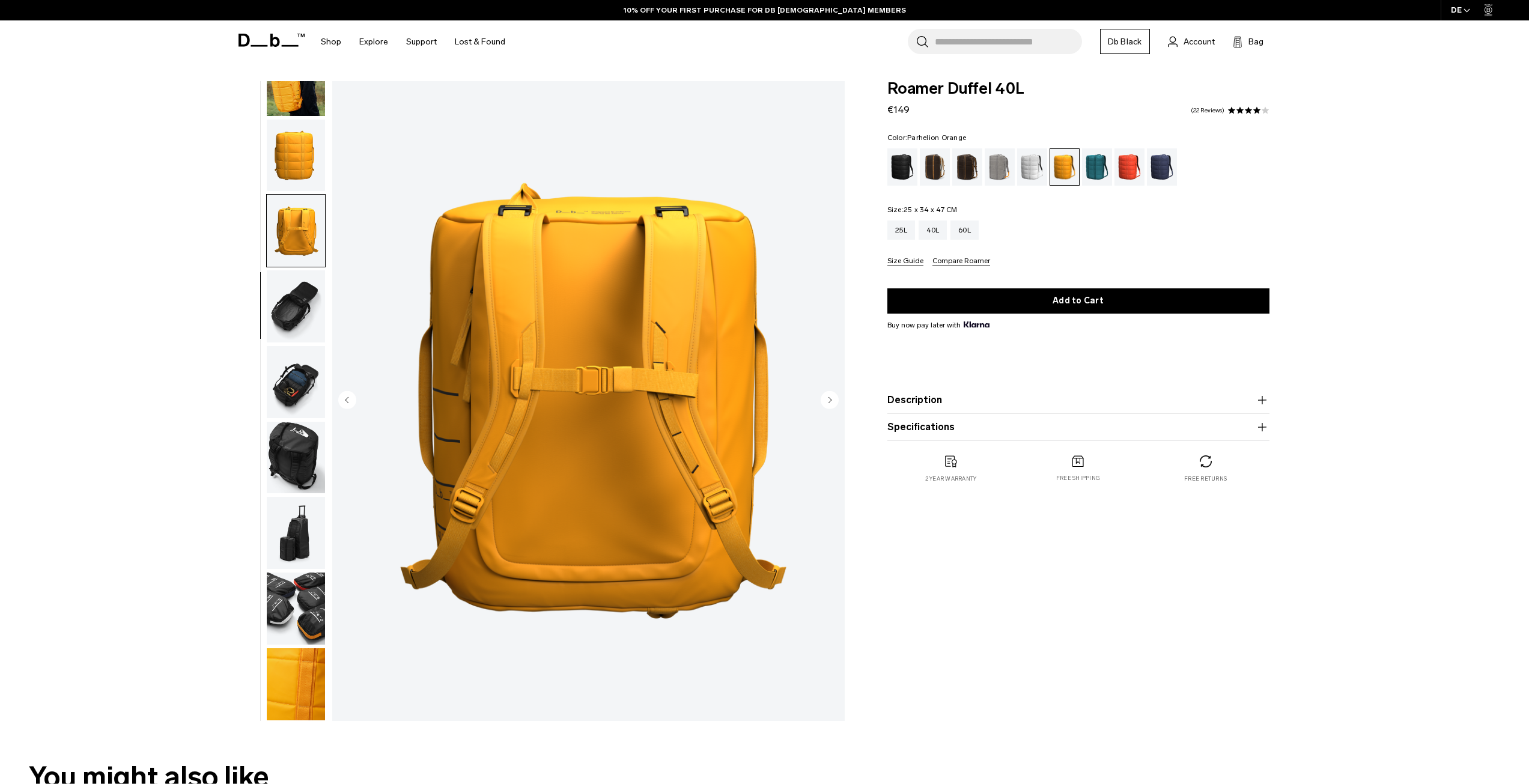
click at [831, 398] on circle "Next slide" at bounding box center [830, 399] width 18 height 18
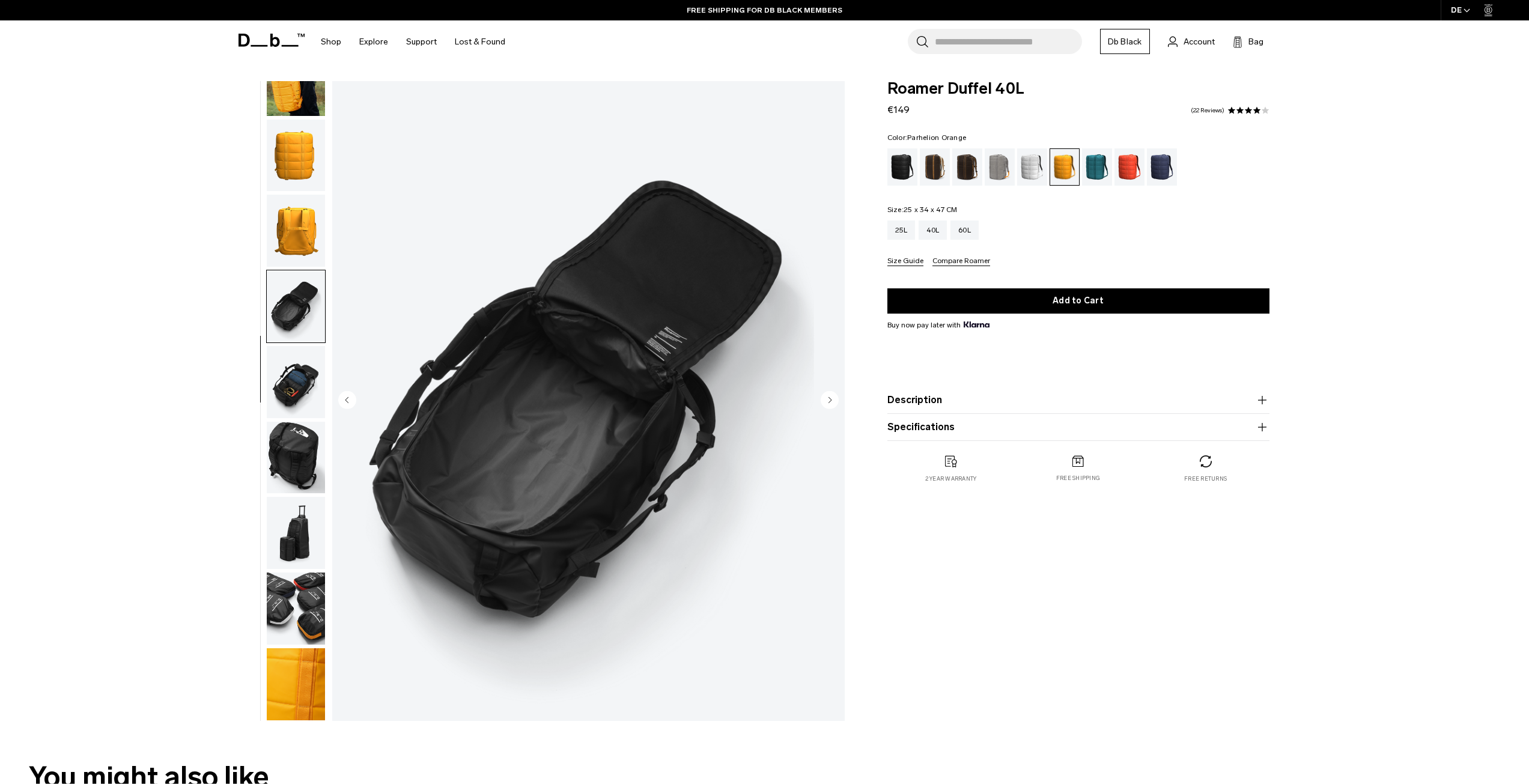
click at [831, 398] on circle "Next slide" at bounding box center [830, 399] width 18 height 18
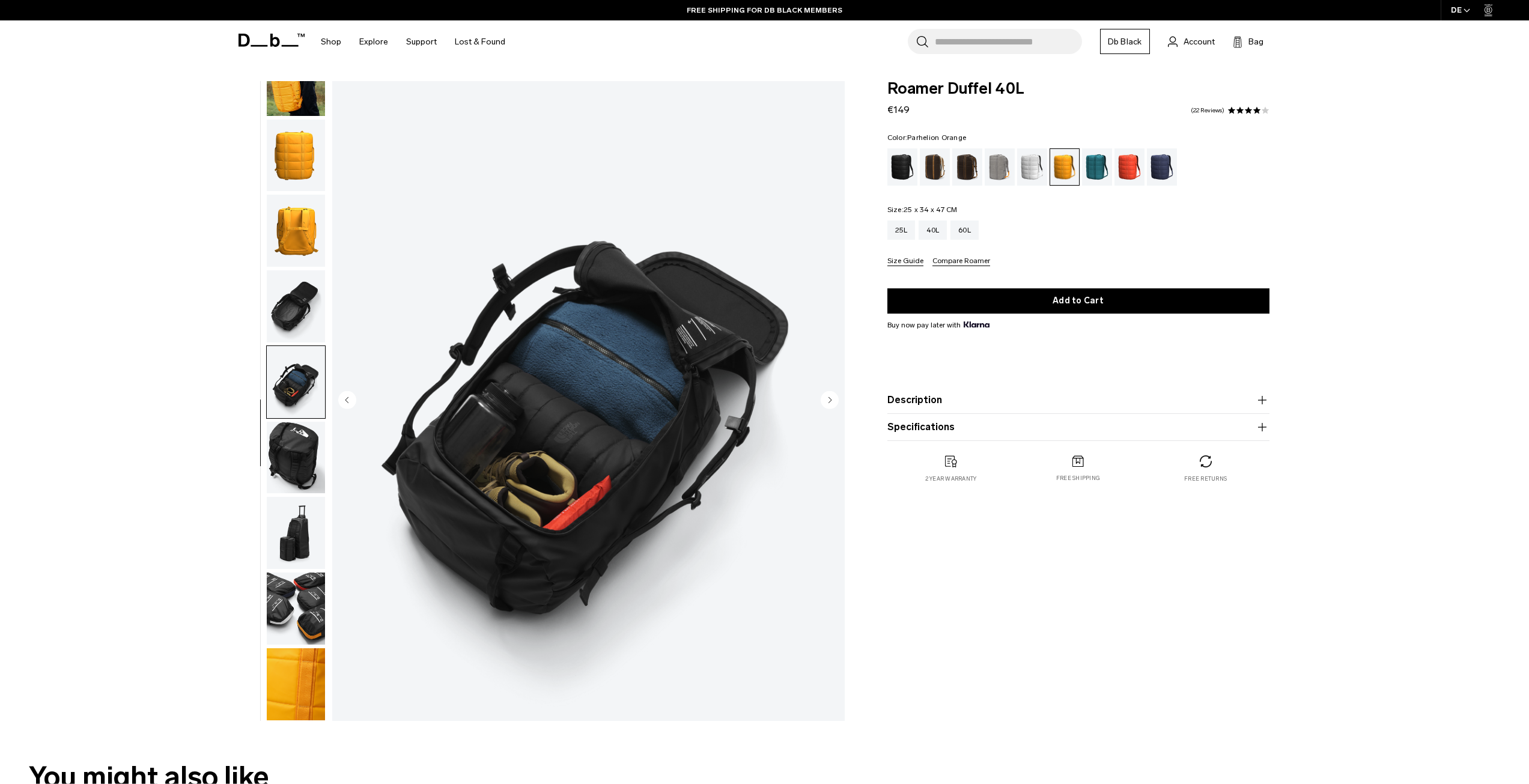
click at [831, 398] on circle "Next slide" at bounding box center [830, 399] width 18 height 18
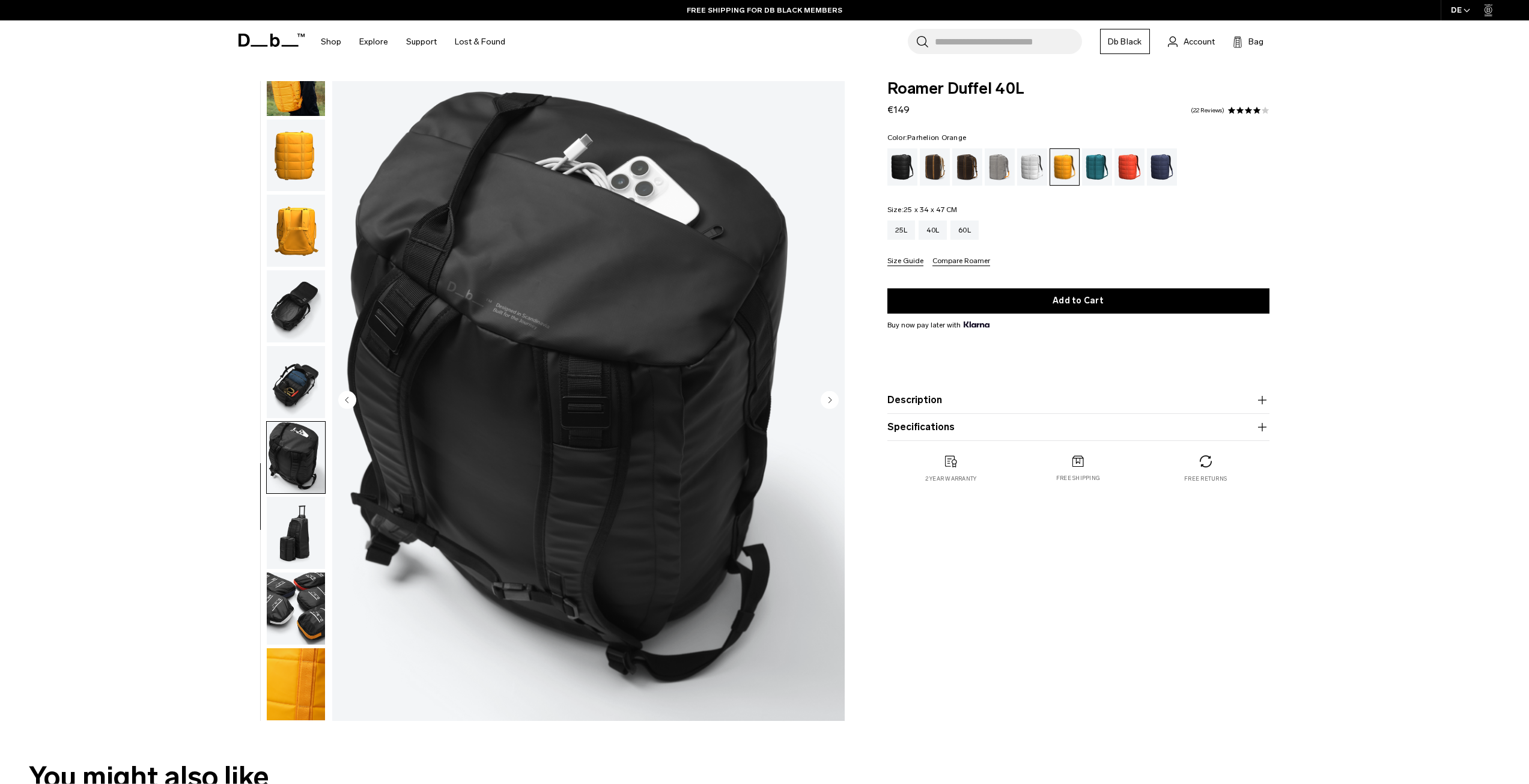
click at [831, 398] on circle "Next slide" at bounding box center [830, 399] width 18 height 18
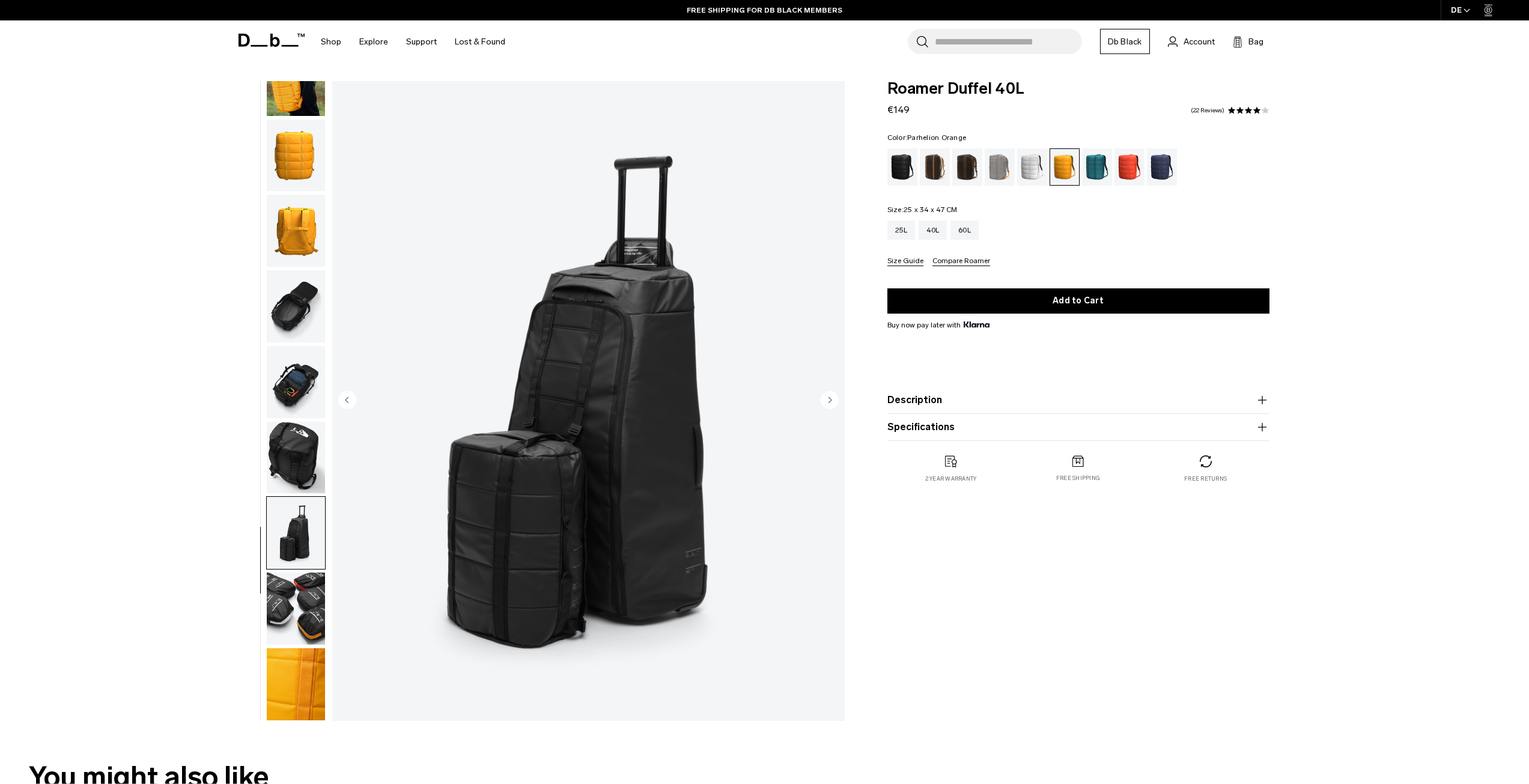
click at [831, 398] on circle "Next slide" at bounding box center [830, 399] width 18 height 18
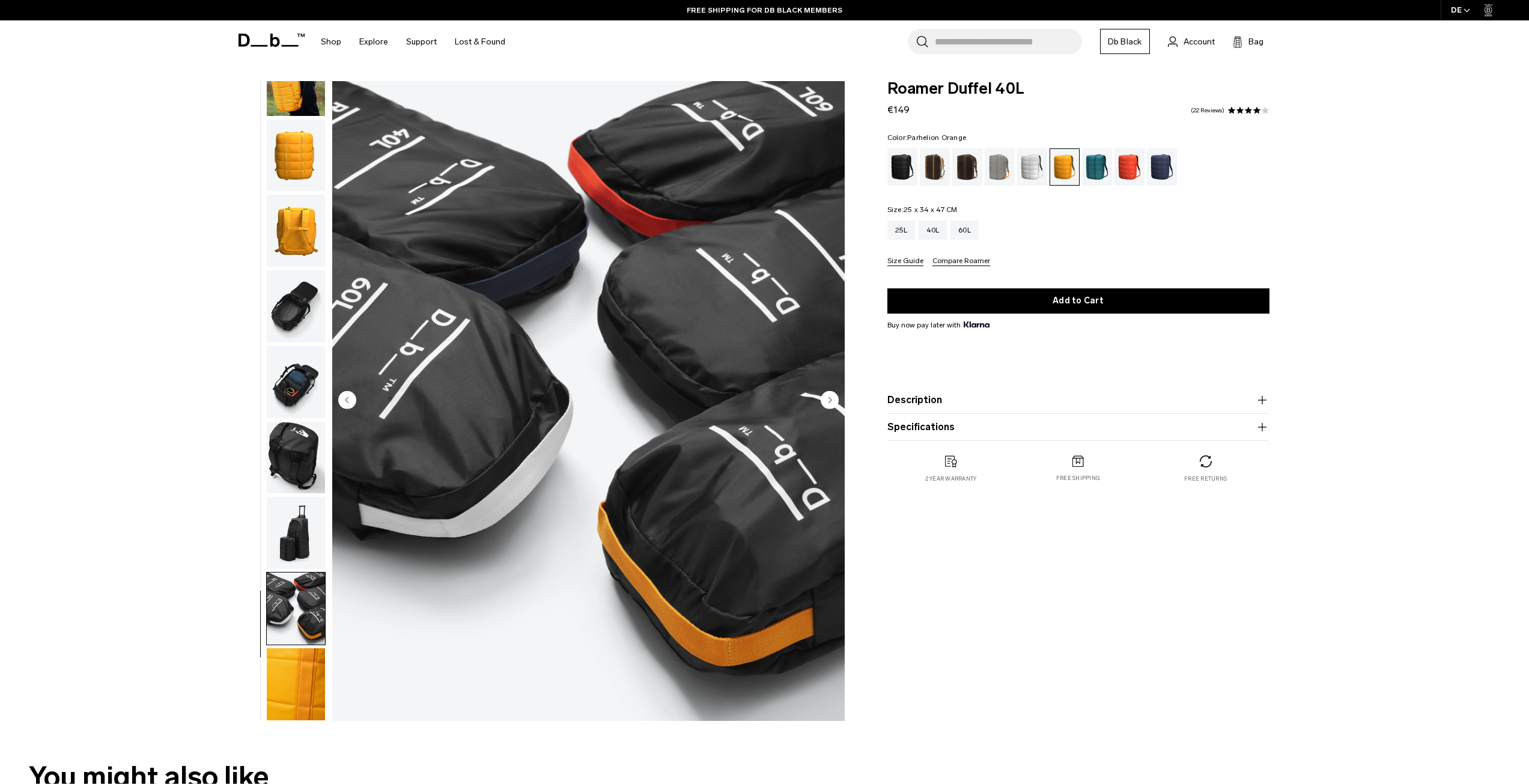
click at [831, 398] on circle "Next slide" at bounding box center [830, 399] width 18 height 18
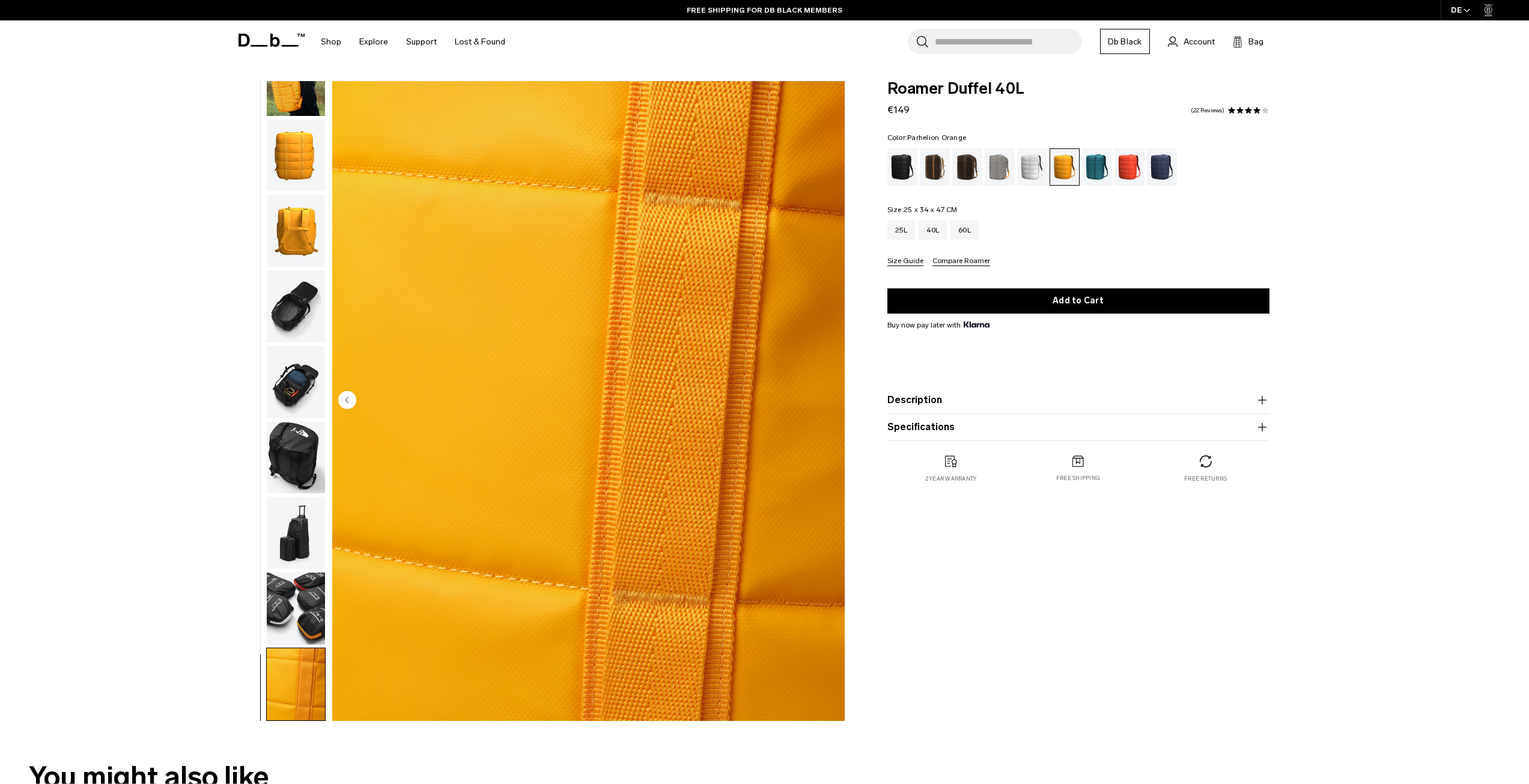
click at [831, 398] on img "10 / 10" at bounding box center [588, 401] width 512 height 640
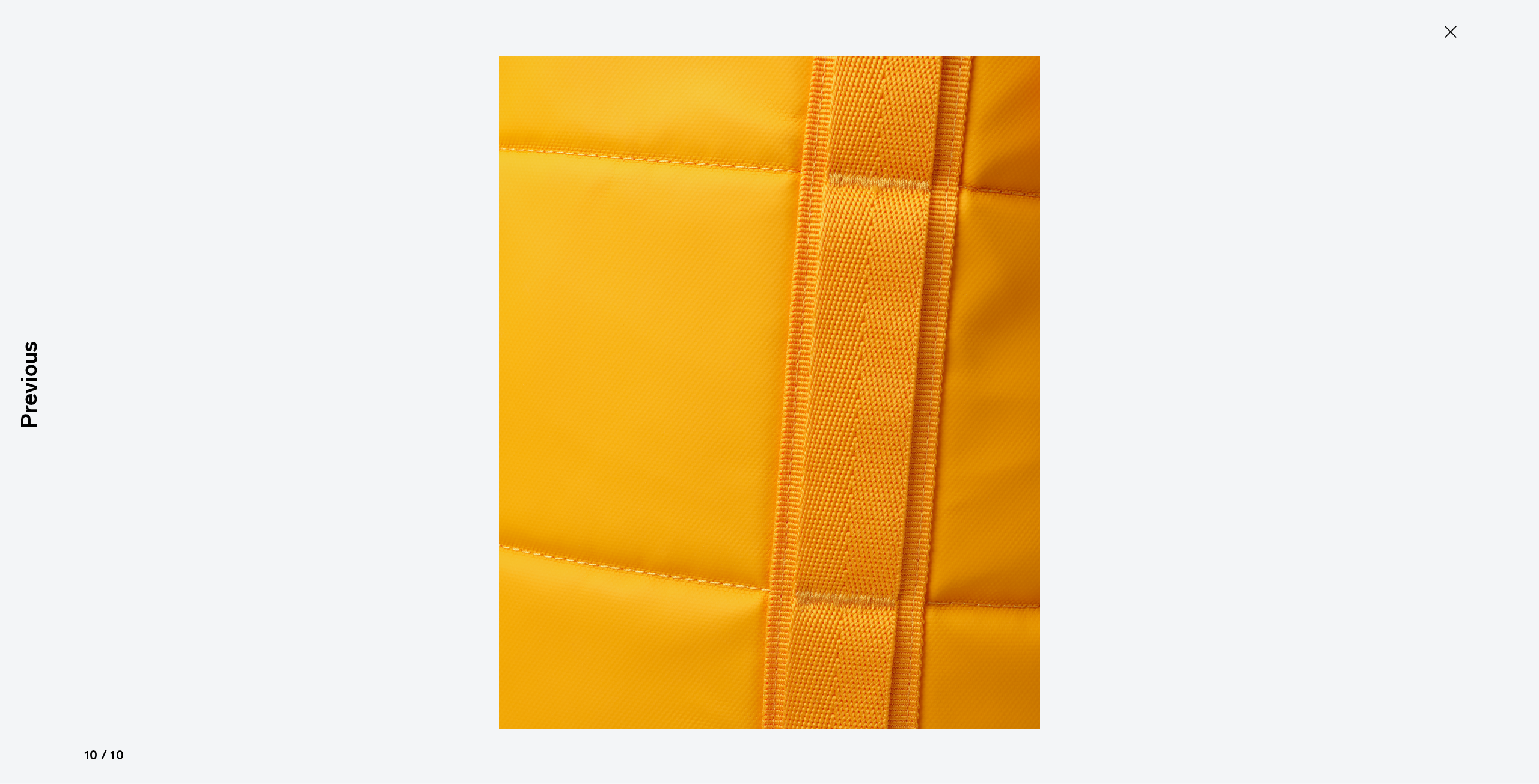
click at [819, 400] on img at bounding box center [769, 392] width 541 height 784
click at [1452, 22] on icon at bounding box center [1450, 32] width 19 height 19
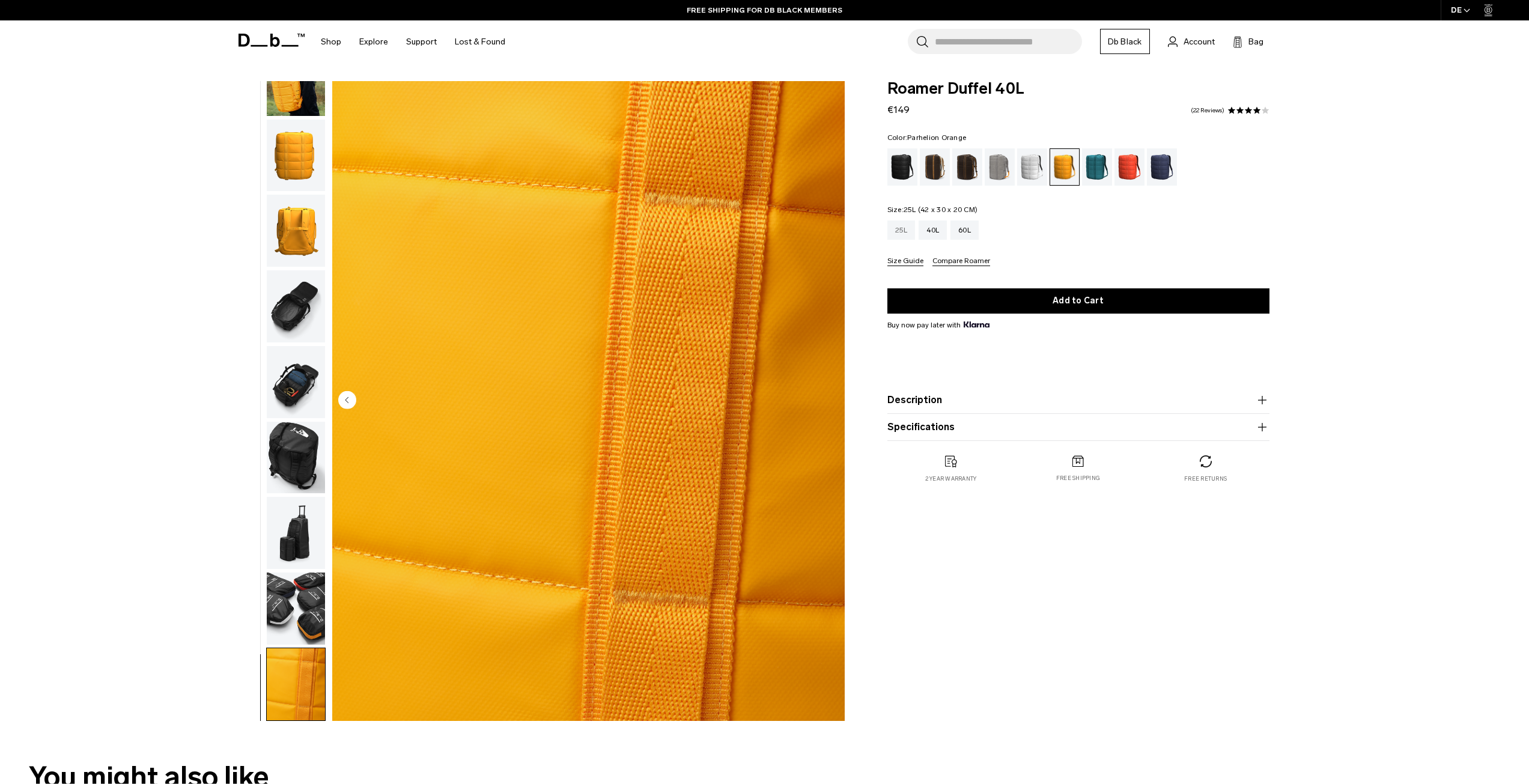
click at [909, 232] on div "25L" at bounding box center [901, 230] width 28 height 19
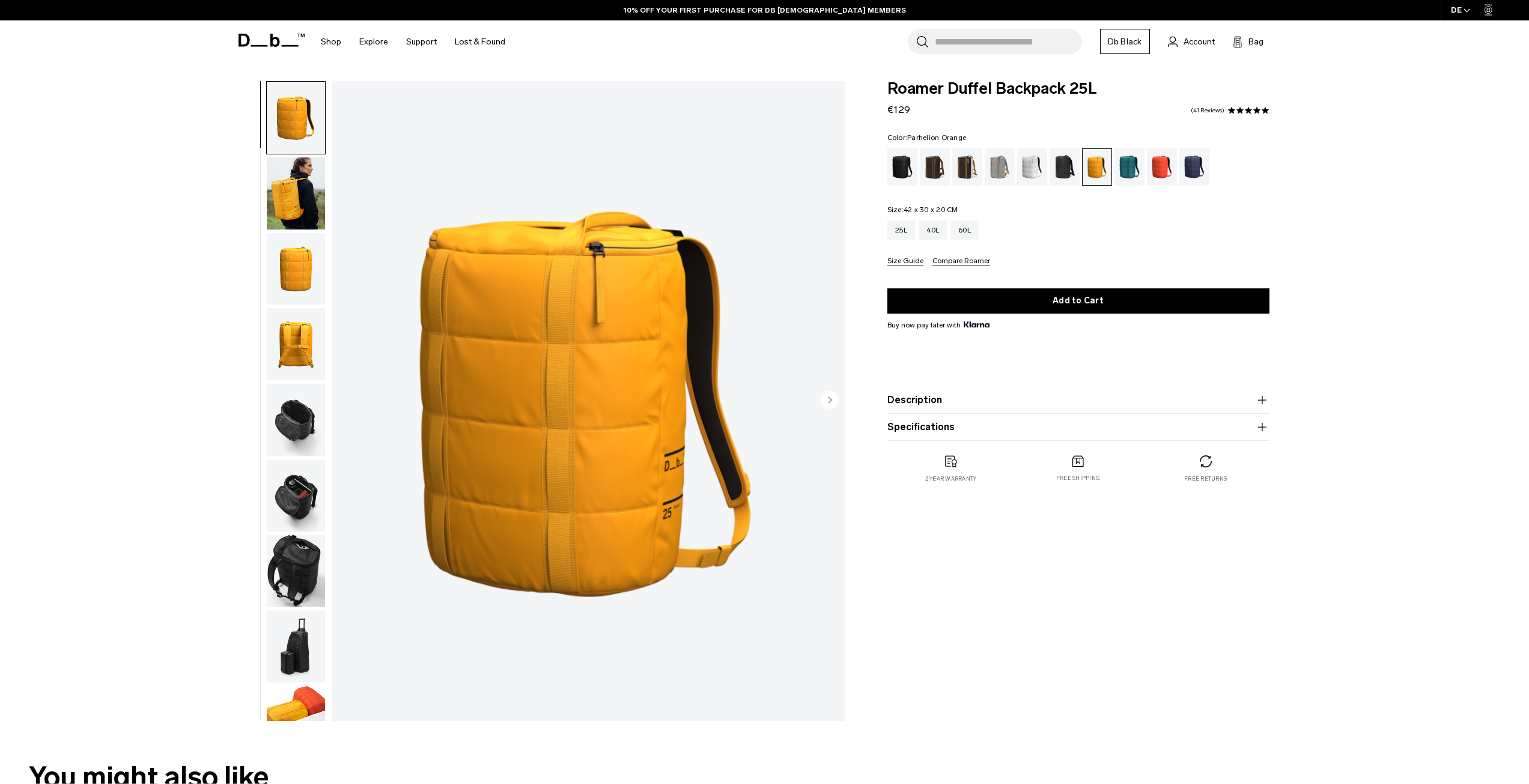
click at [281, 192] on img "button" at bounding box center [296, 193] width 59 height 72
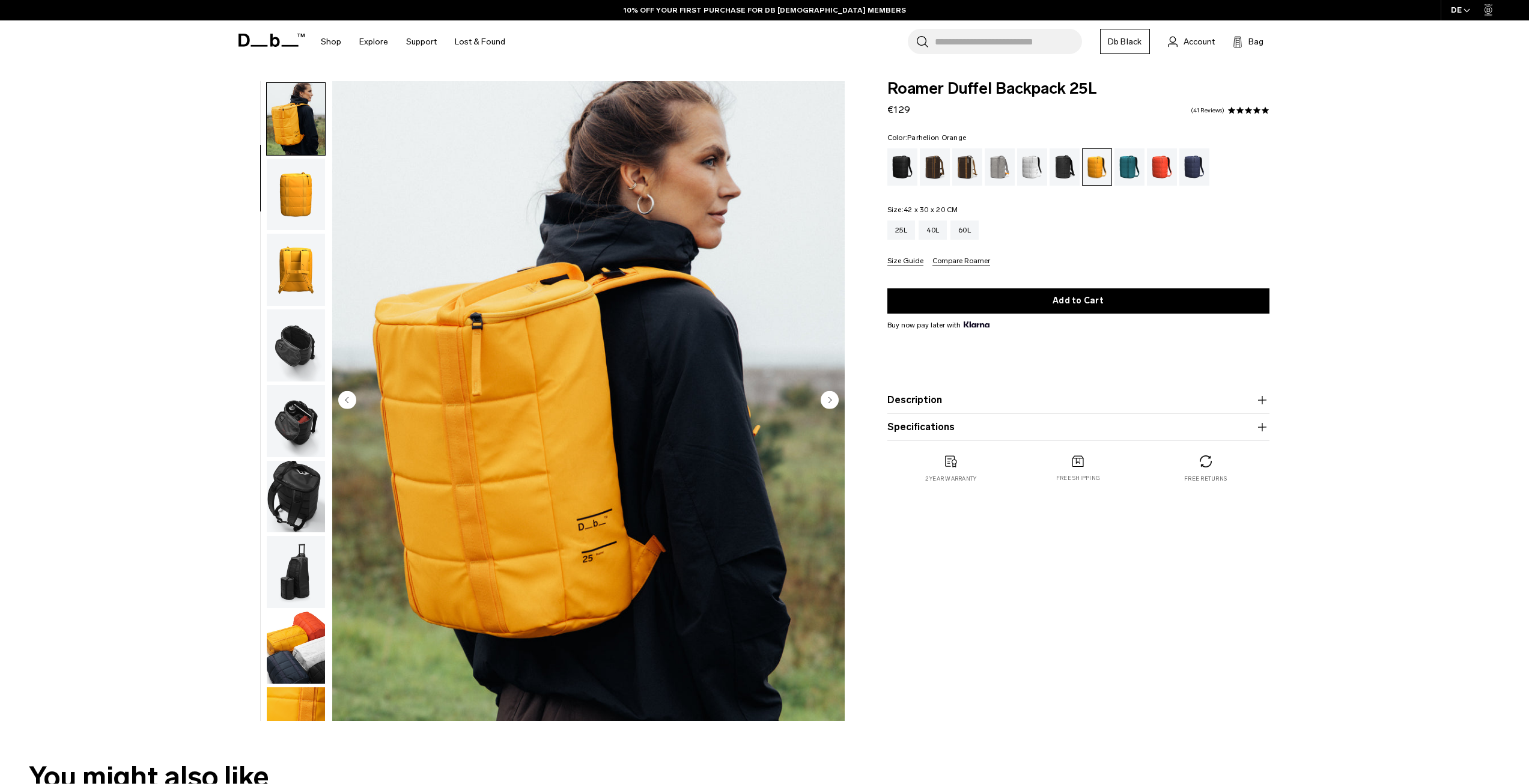
scroll to position [75, 0]
click at [935, 227] on div "40L" at bounding box center [932, 230] width 28 height 19
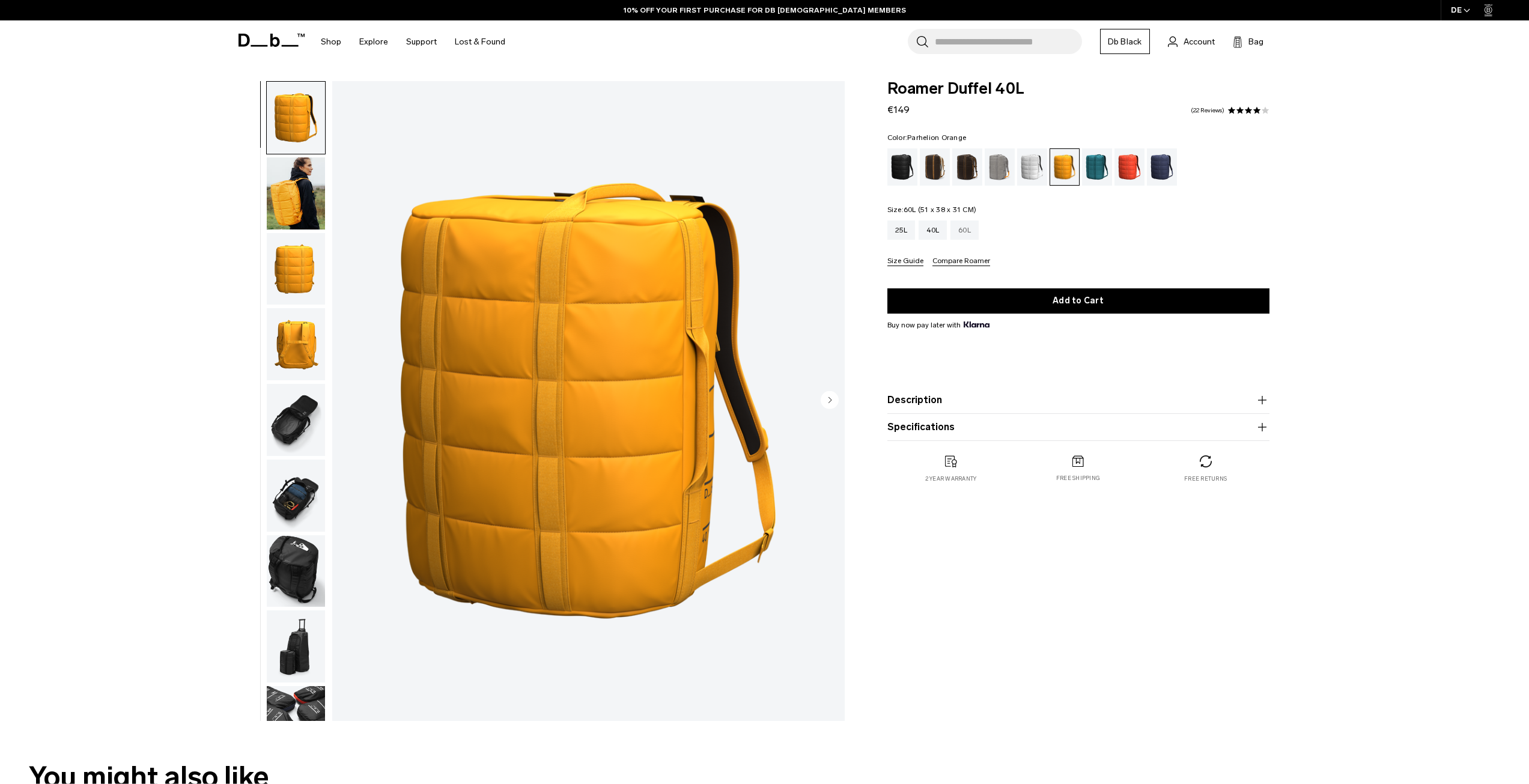
click at [971, 230] on div "60L" at bounding box center [965, 230] width 28 height 19
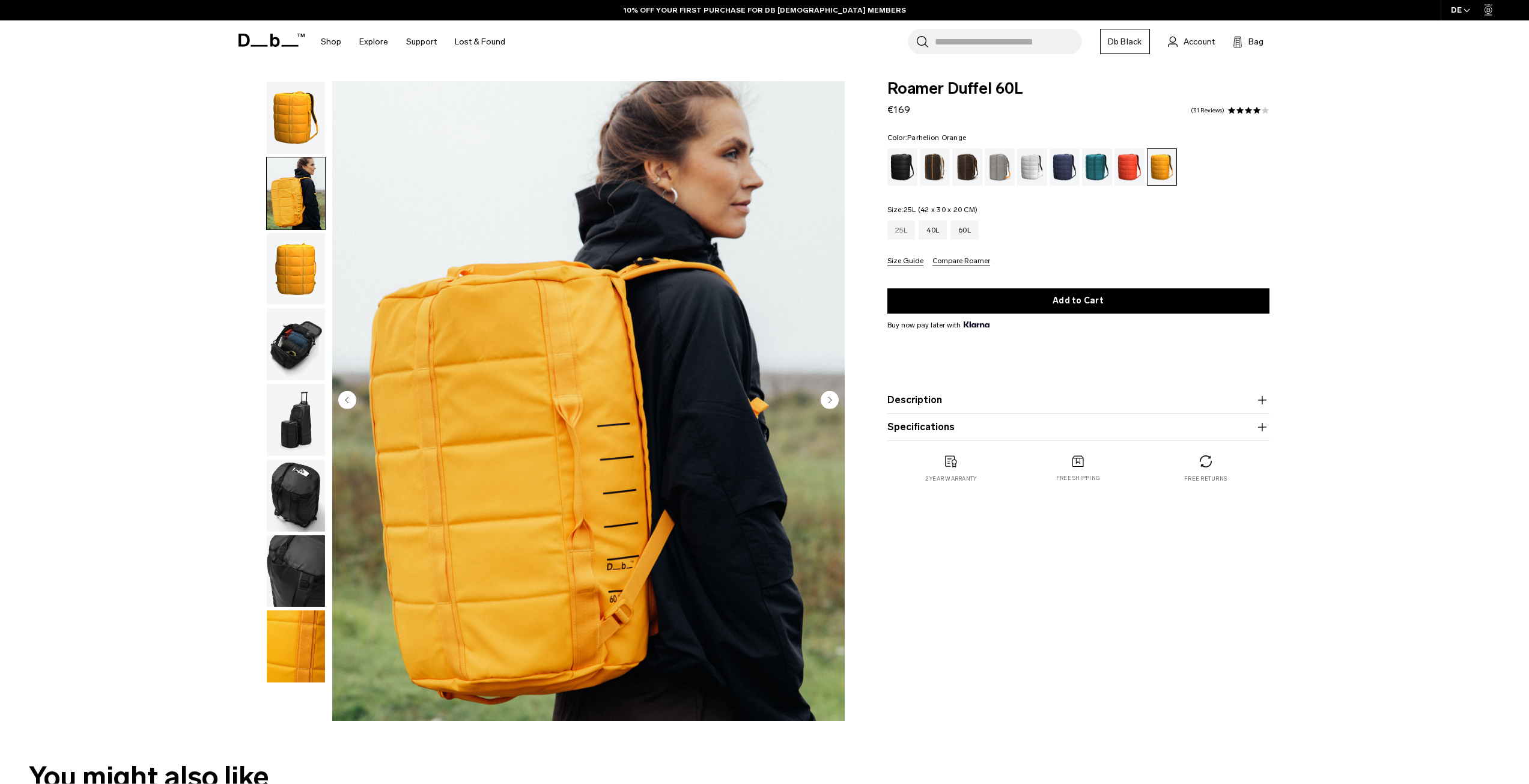
click at [904, 231] on div "25L" at bounding box center [901, 230] width 28 height 19
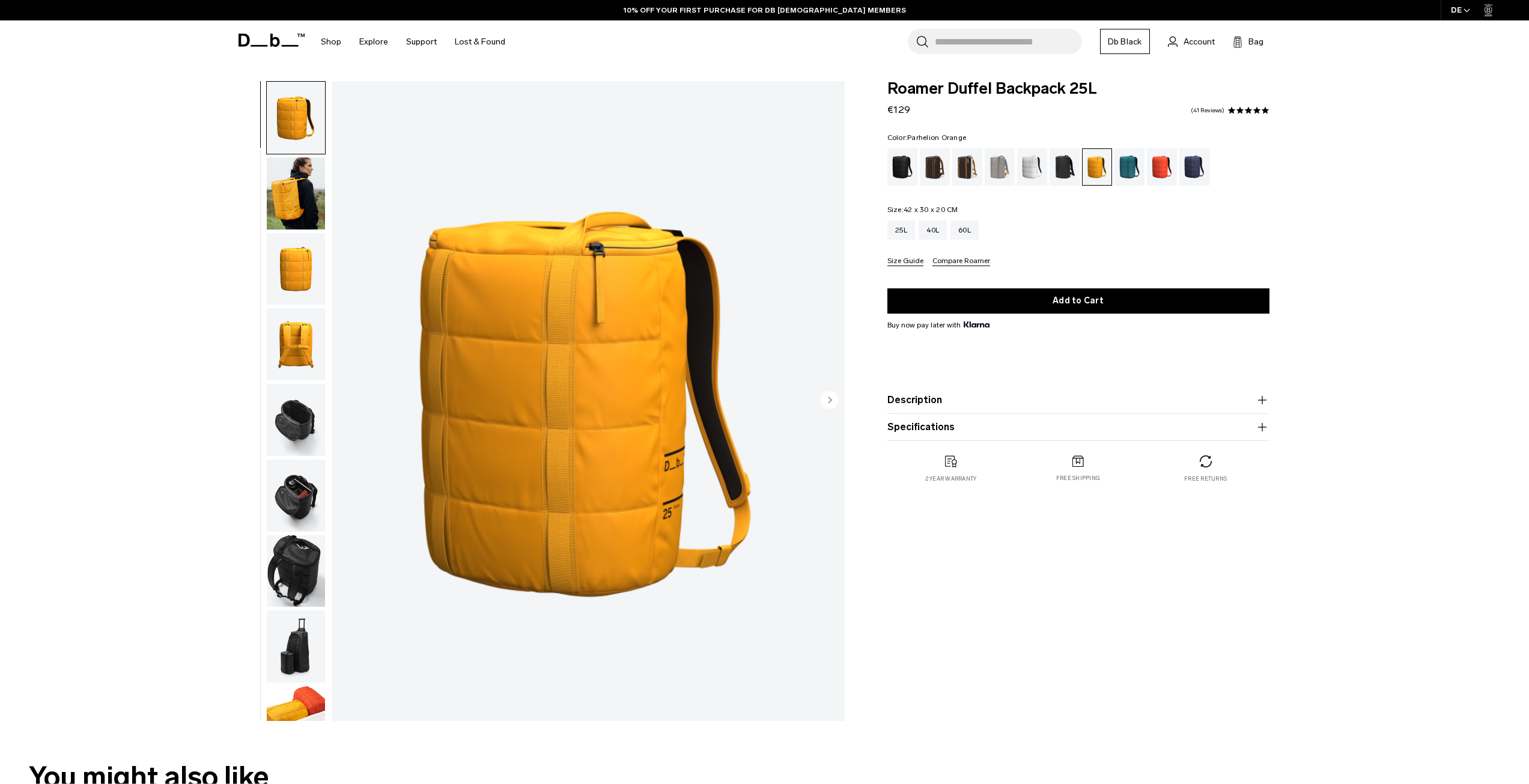
click at [299, 185] on img "button" at bounding box center [296, 193] width 59 height 72
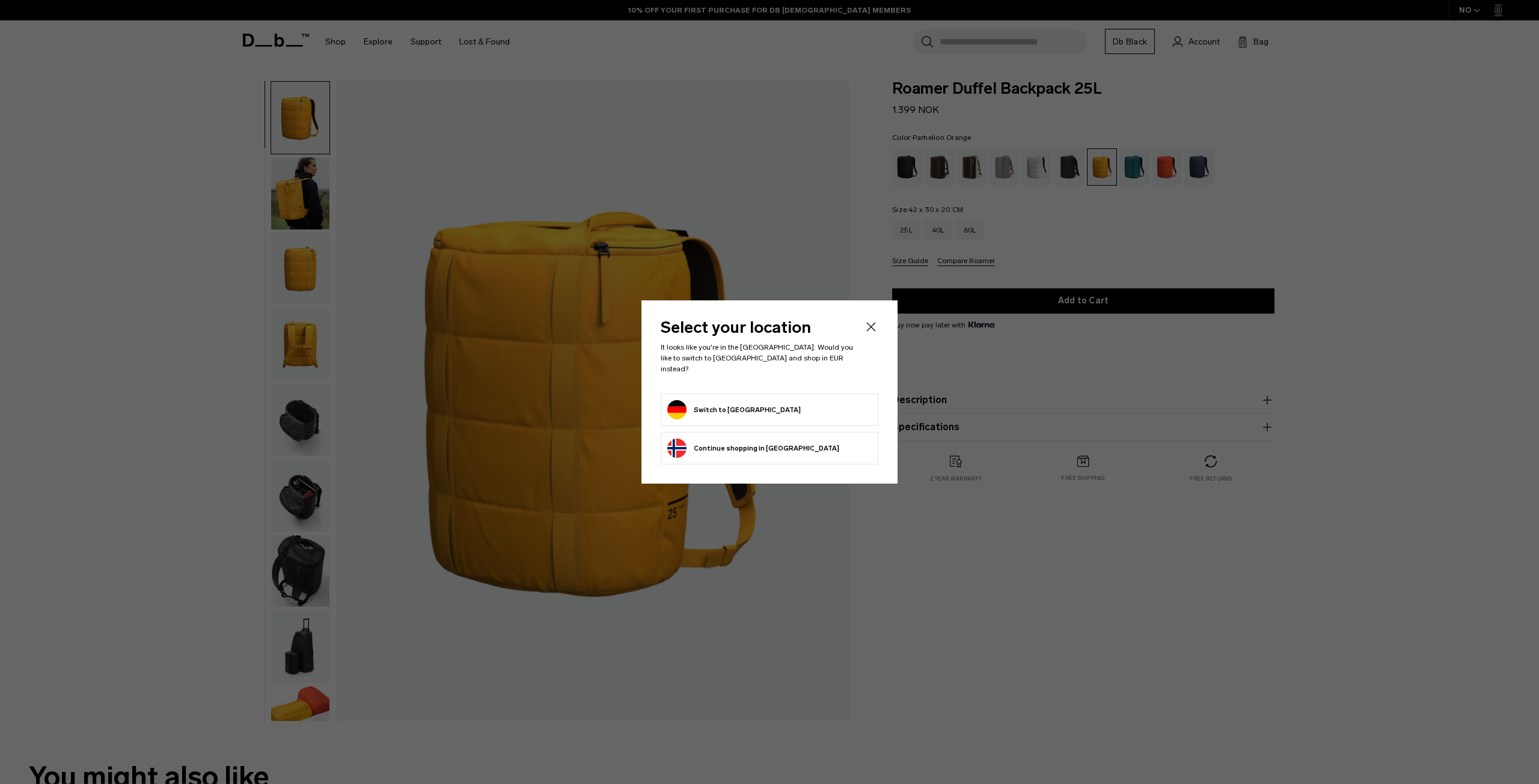
click at [866, 330] on icon "Close" at bounding box center [871, 327] width 14 height 14
